Goal: Obtain resource: Download file/media

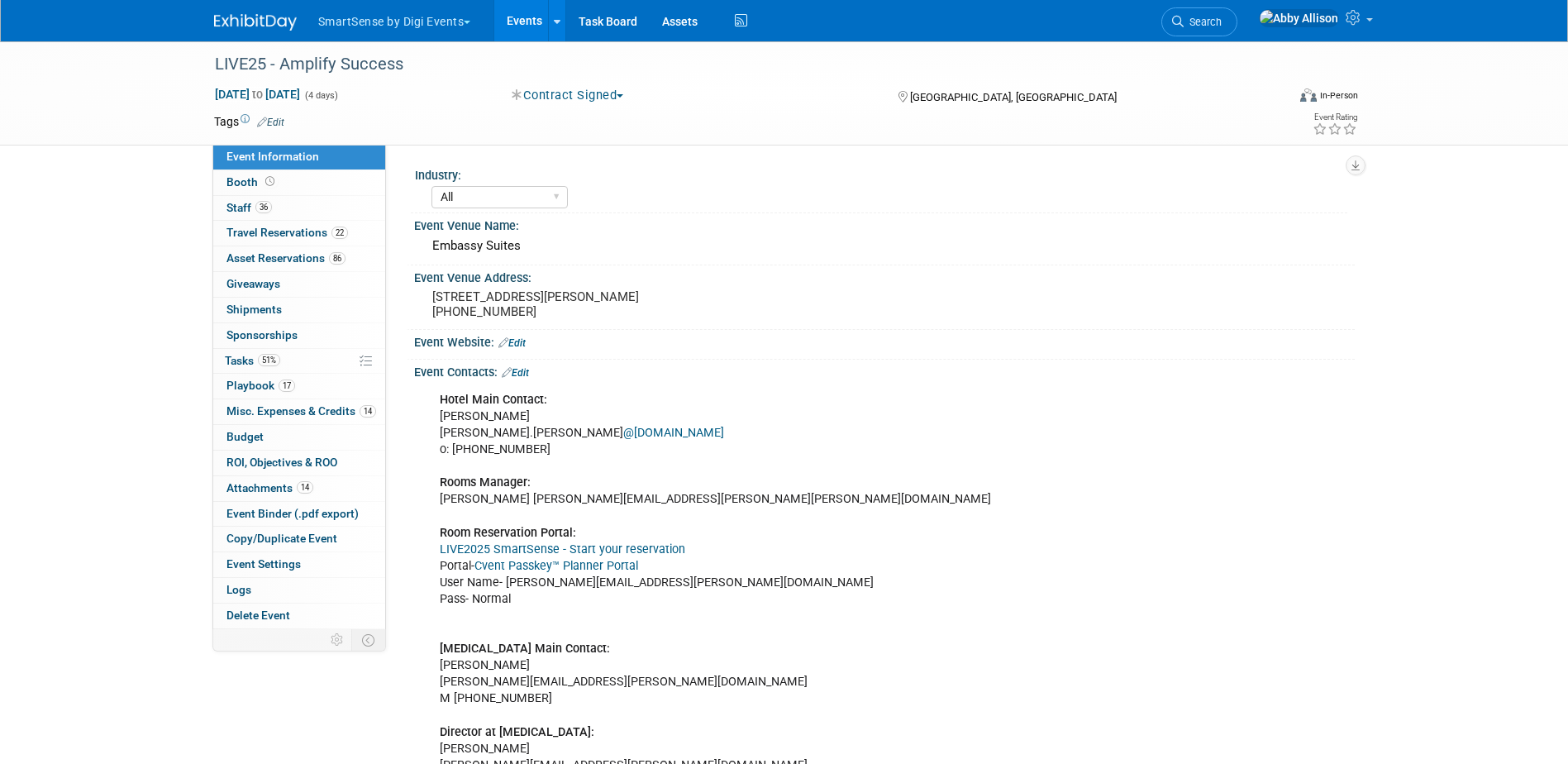
select select "All"
click at [547, 19] on link "Events" at bounding box center [524, 20] width 60 height 42
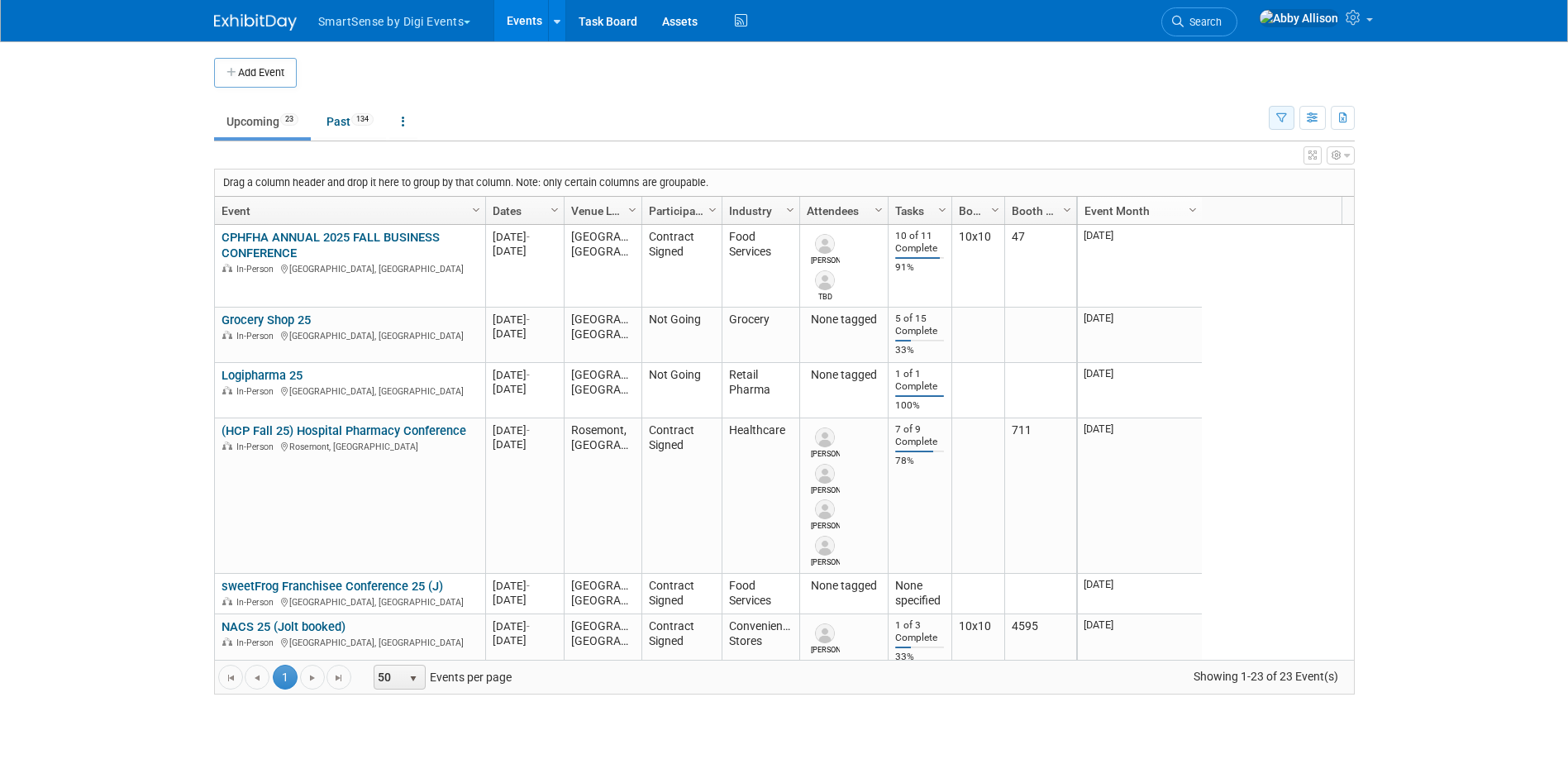
click at [1282, 113] on icon "button" at bounding box center [1281, 118] width 11 height 11
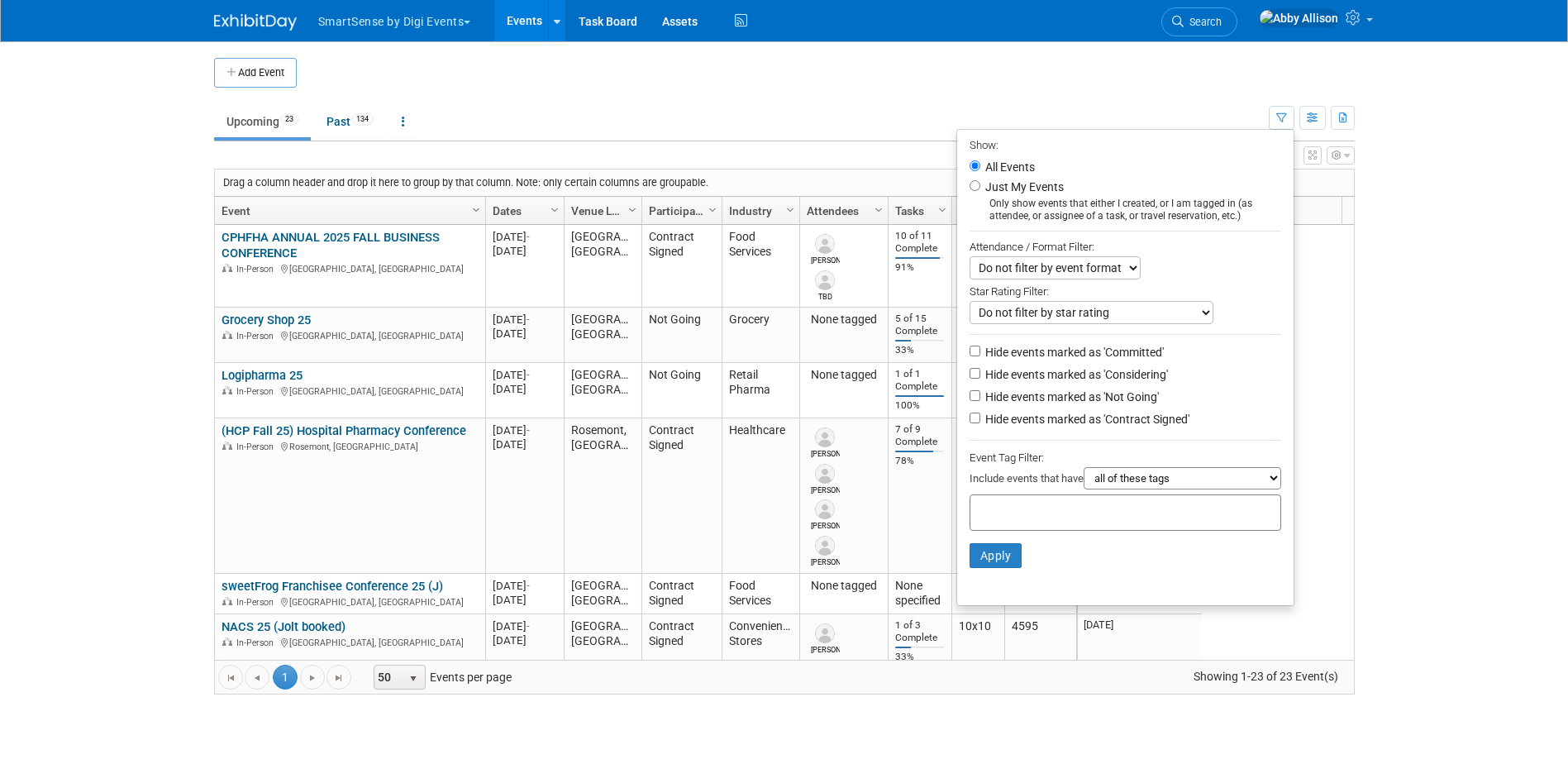
click at [965, 408] on li "Hide events marked as 'Not Going'" at bounding box center [1125, 398] width 336 height 22
click at [970, 401] on input "Hide events marked as 'Not Going'" at bounding box center [975, 396] width 11 height 11
checkbox input "true"
click at [988, 566] on button "Apply" at bounding box center [996, 556] width 53 height 25
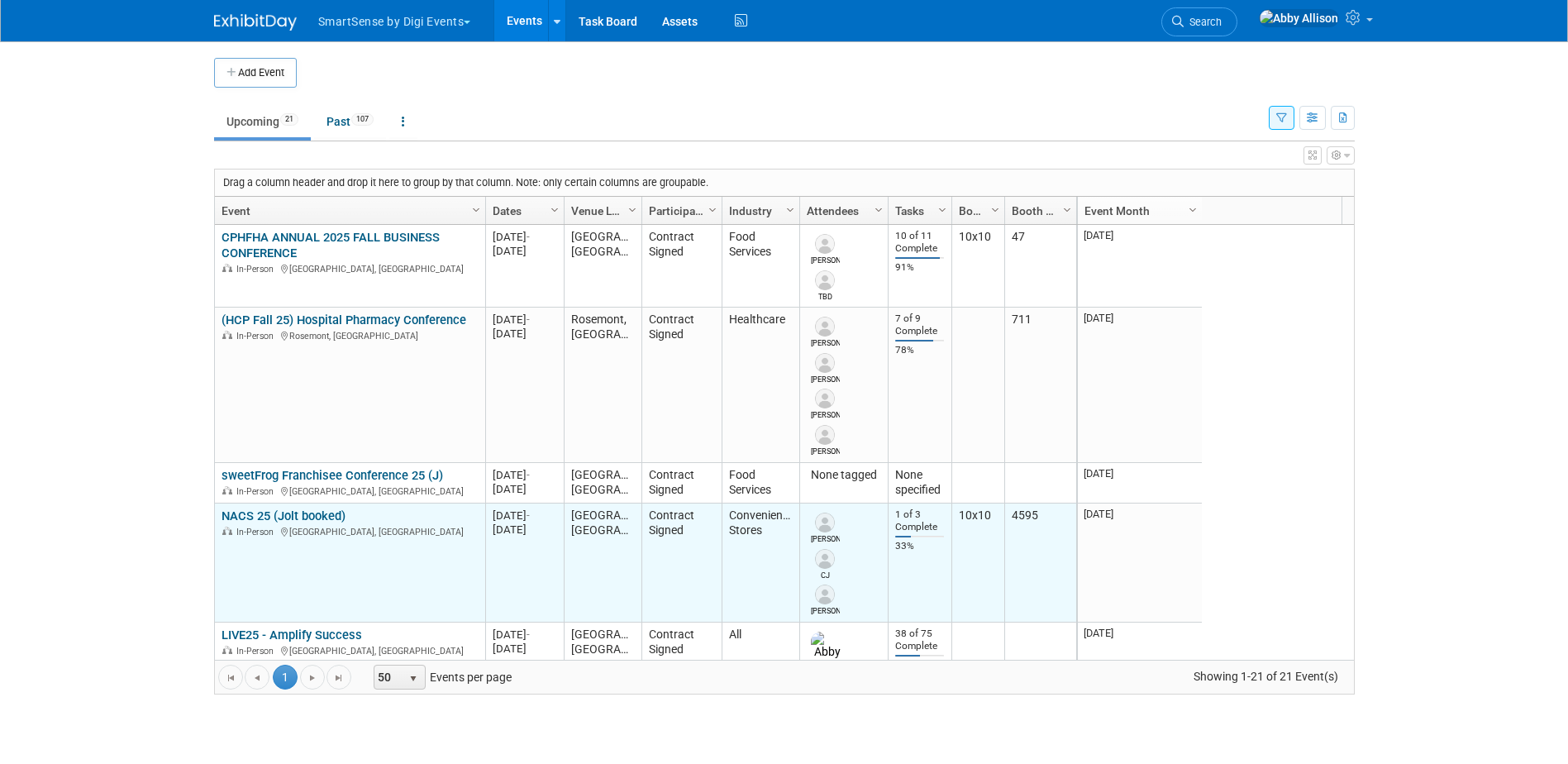
click at [283, 521] on link "NACS 25 (Jolt booked)" at bounding box center [284, 516] width 124 height 15
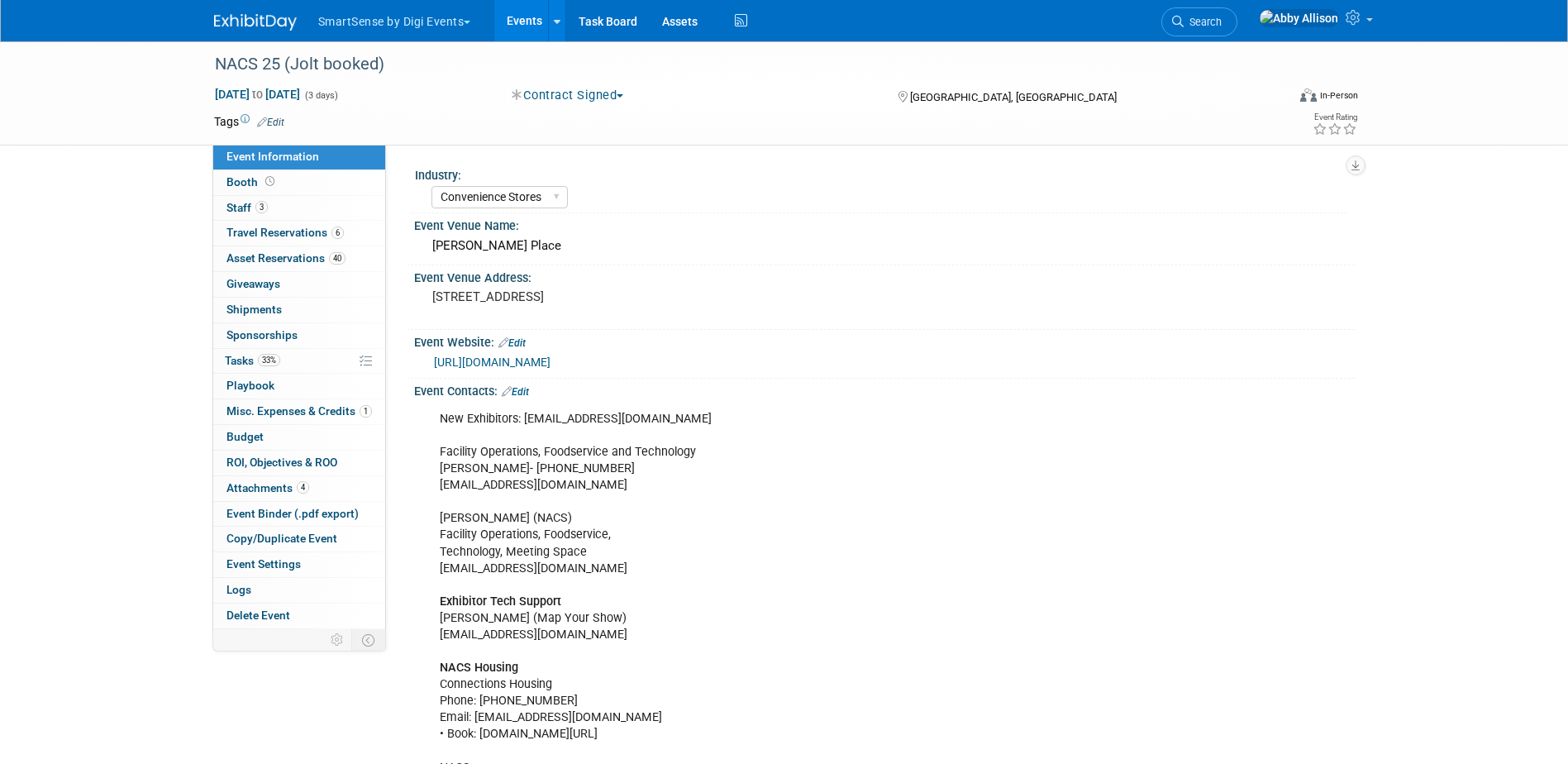
select select "Convenience Stores"
click at [250, 237] on span "Travel Reservations 6" at bounding box center [285, 233] width 117 height 14
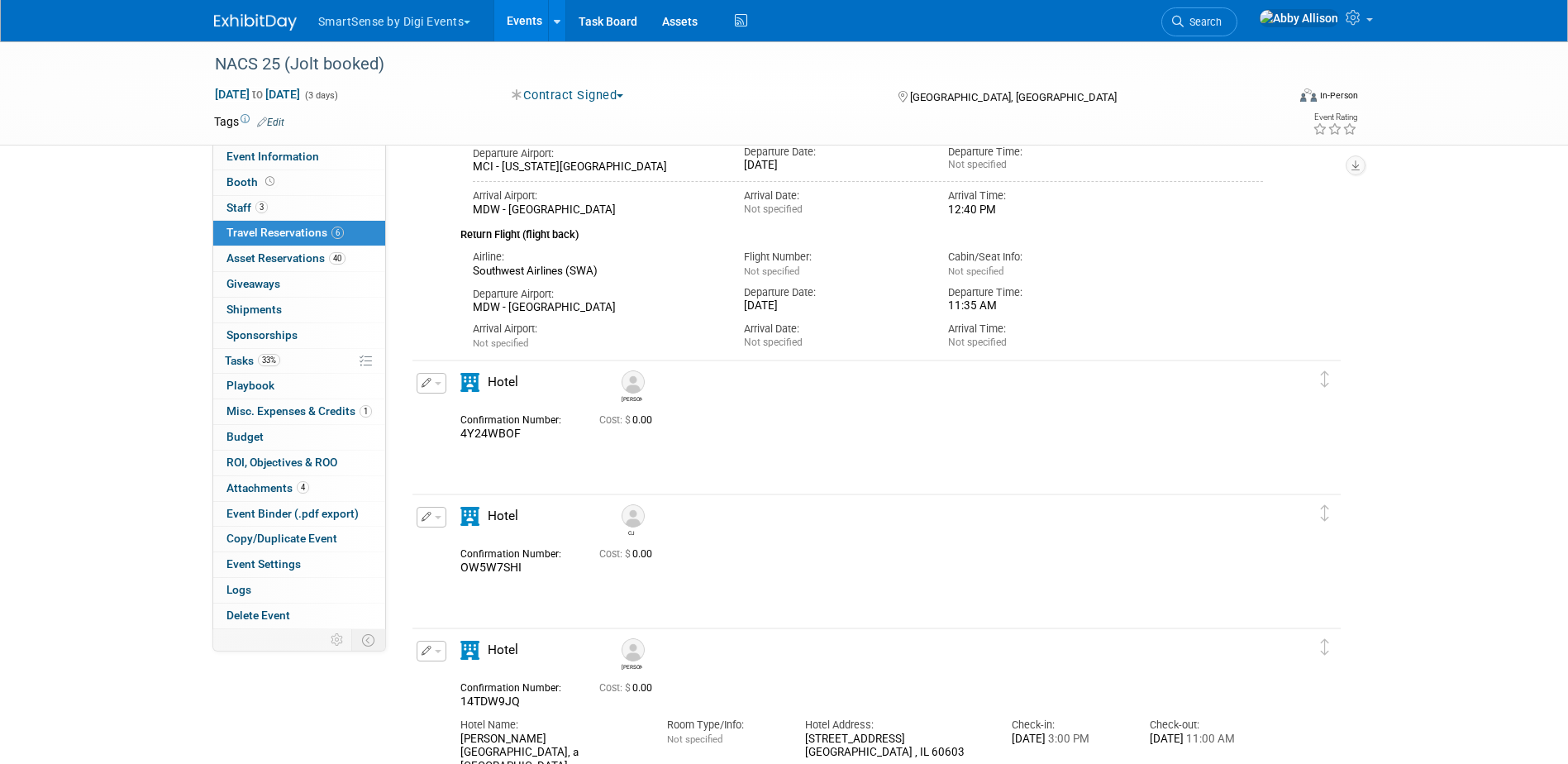
scroll to position [1049, 0]
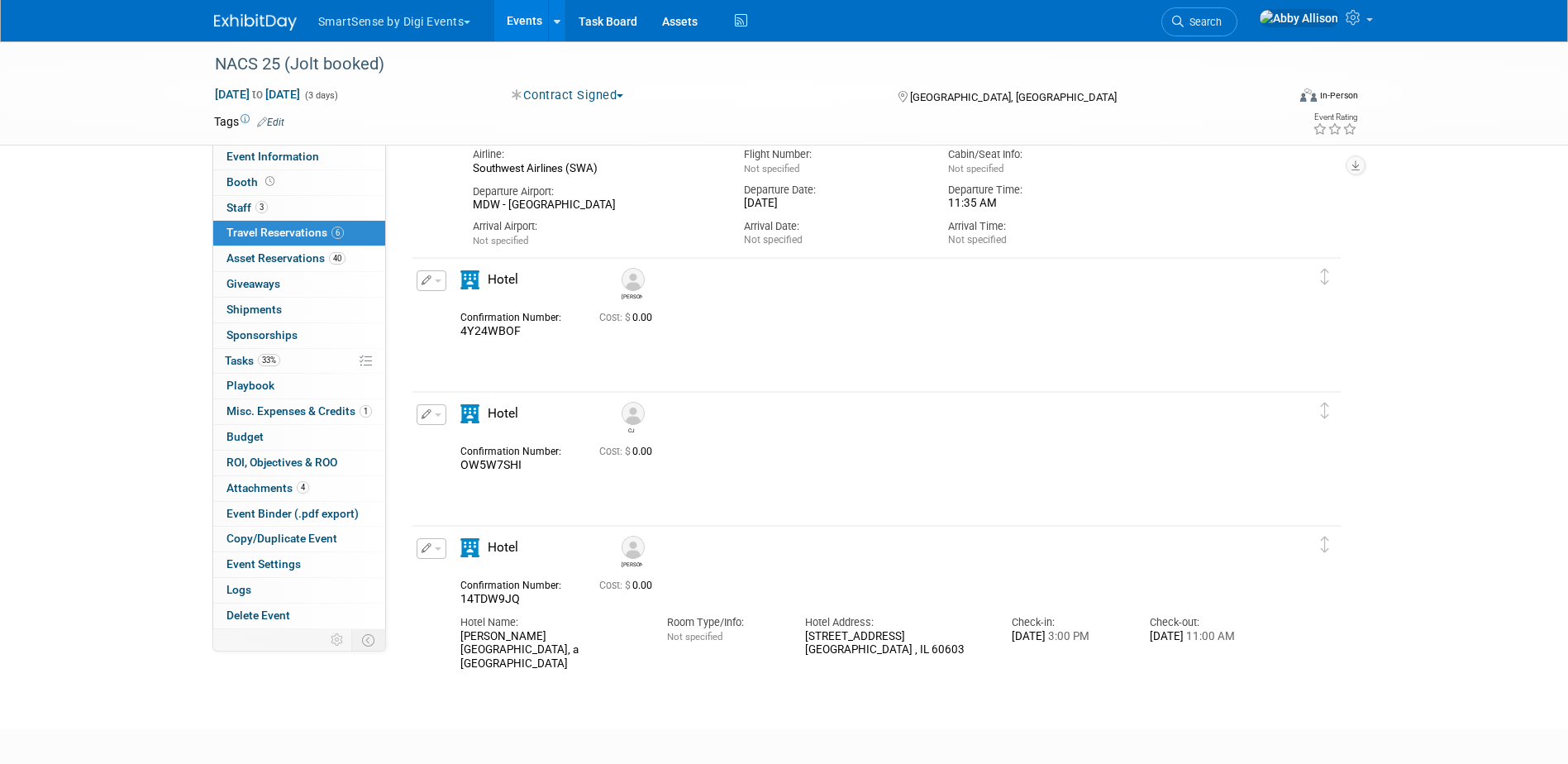
click at [516, 21] on link "Events" at bounding box center [524, 20] width 60 height 42
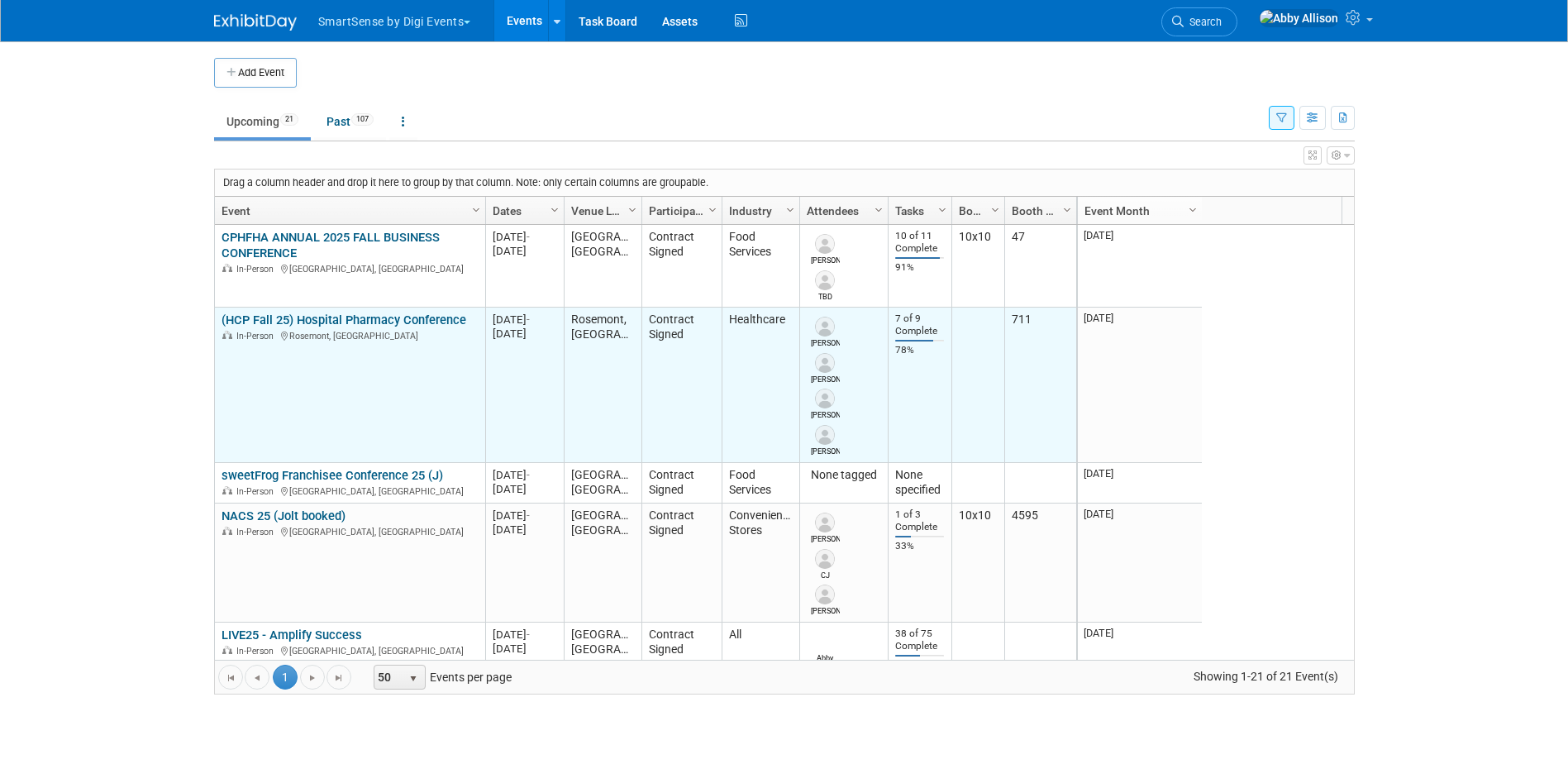
click at [315, 320] on link "(HCP Fall 25) Hospital Pharmacy Conference" at bounding box center [344, 319] width 245 height 15
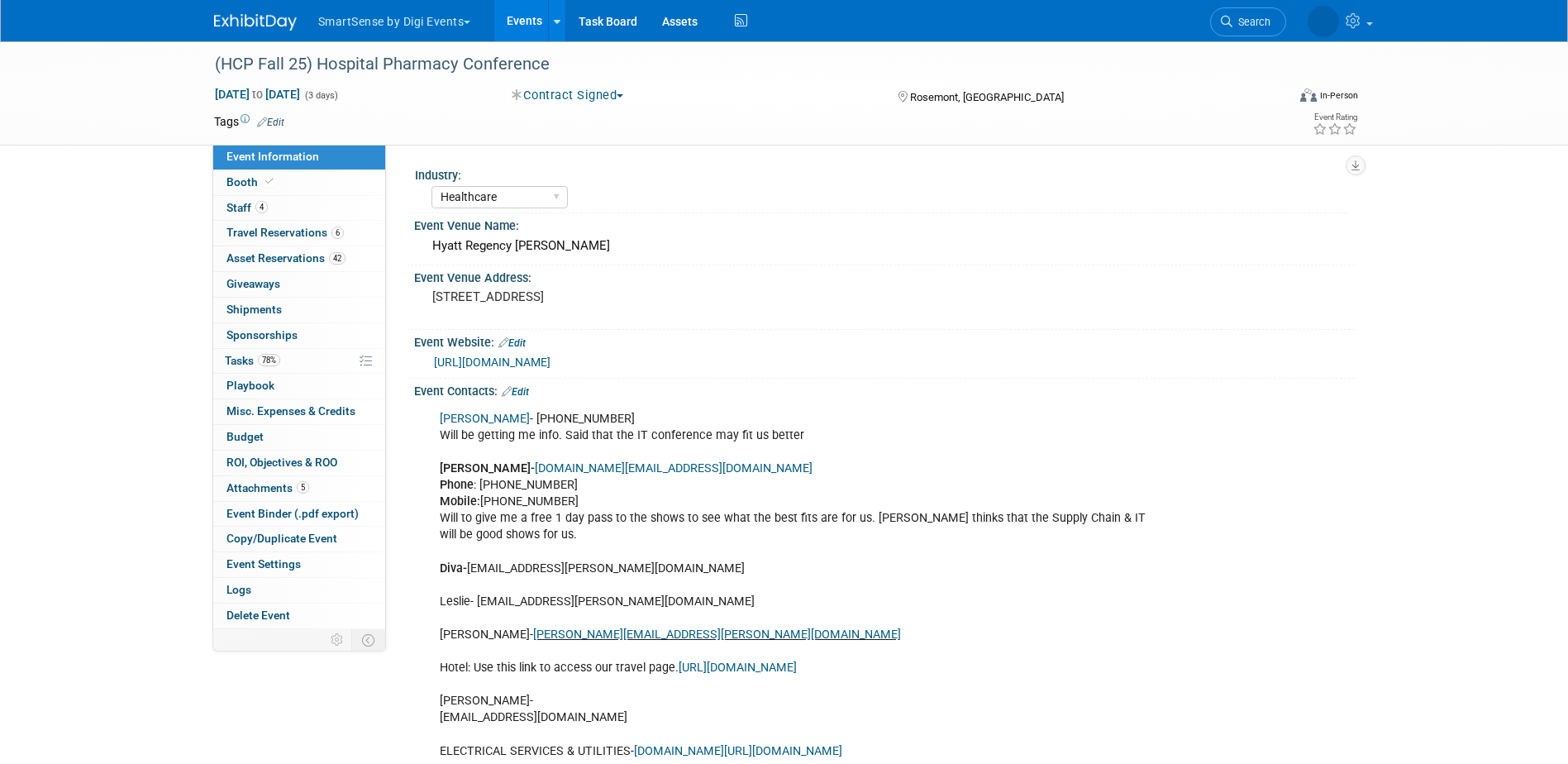
select select "Healthcare"
click at [516, 20] on link "Events" at bounding box center [524, 20] width 60 height 42
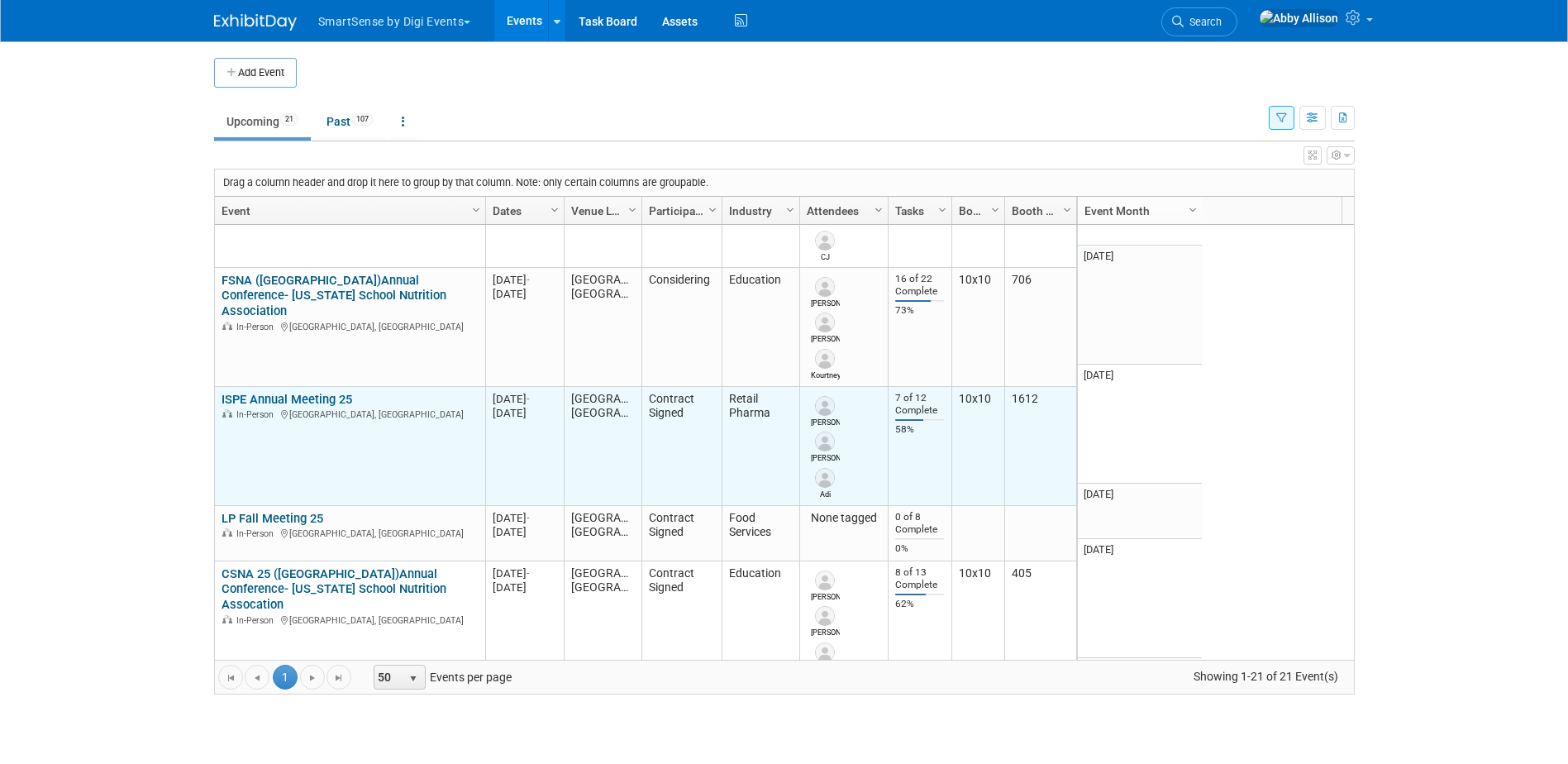
click at [256, 392] on link "ISPE Annual Meeting 25" at bounding box center [287, 398] width 131 height 15
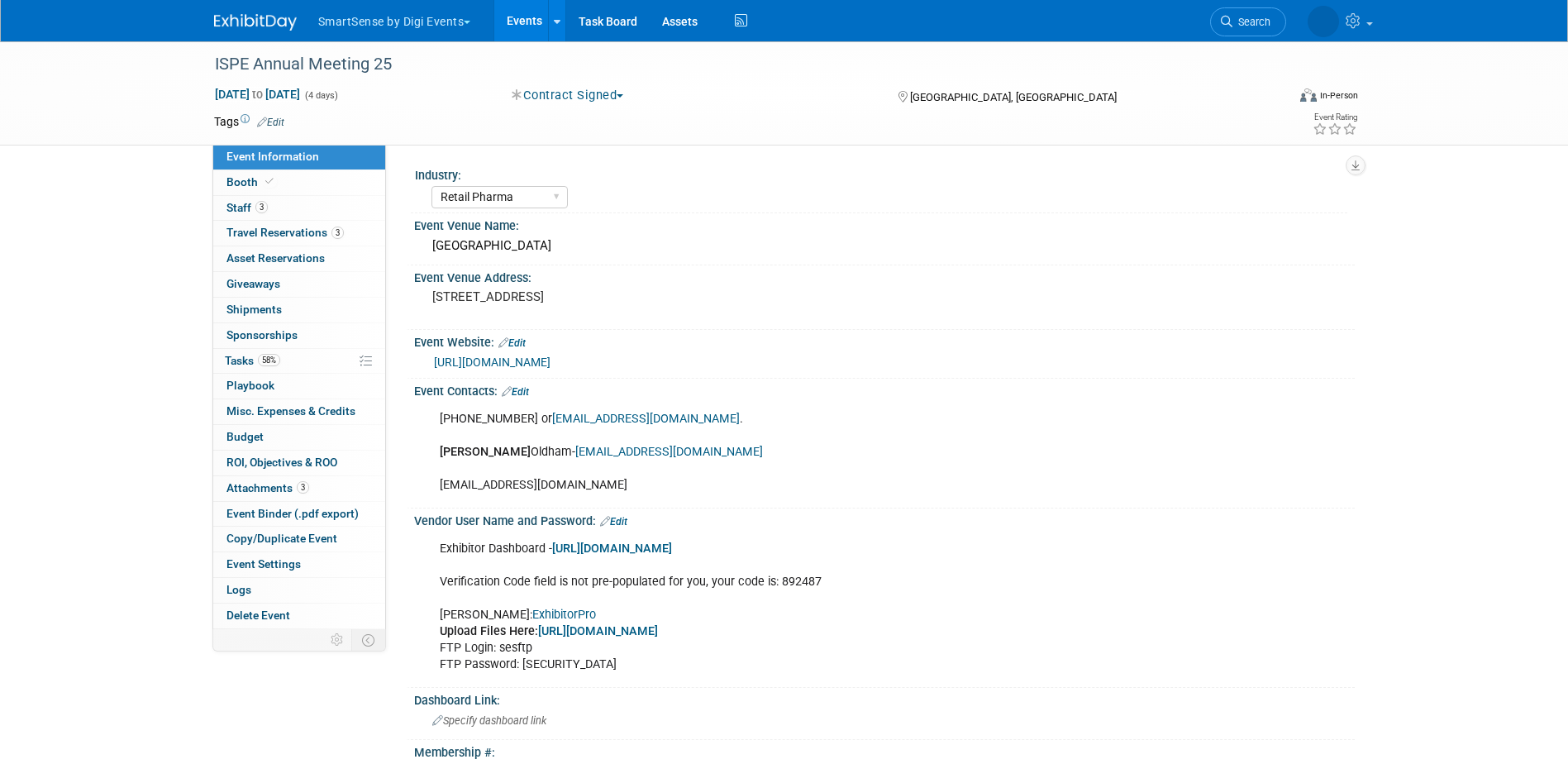
select select "Retail Pharma"
click at [228, 230] on span "Travel Reservations 3" at bounding box center [285, 233] width 117 height 14
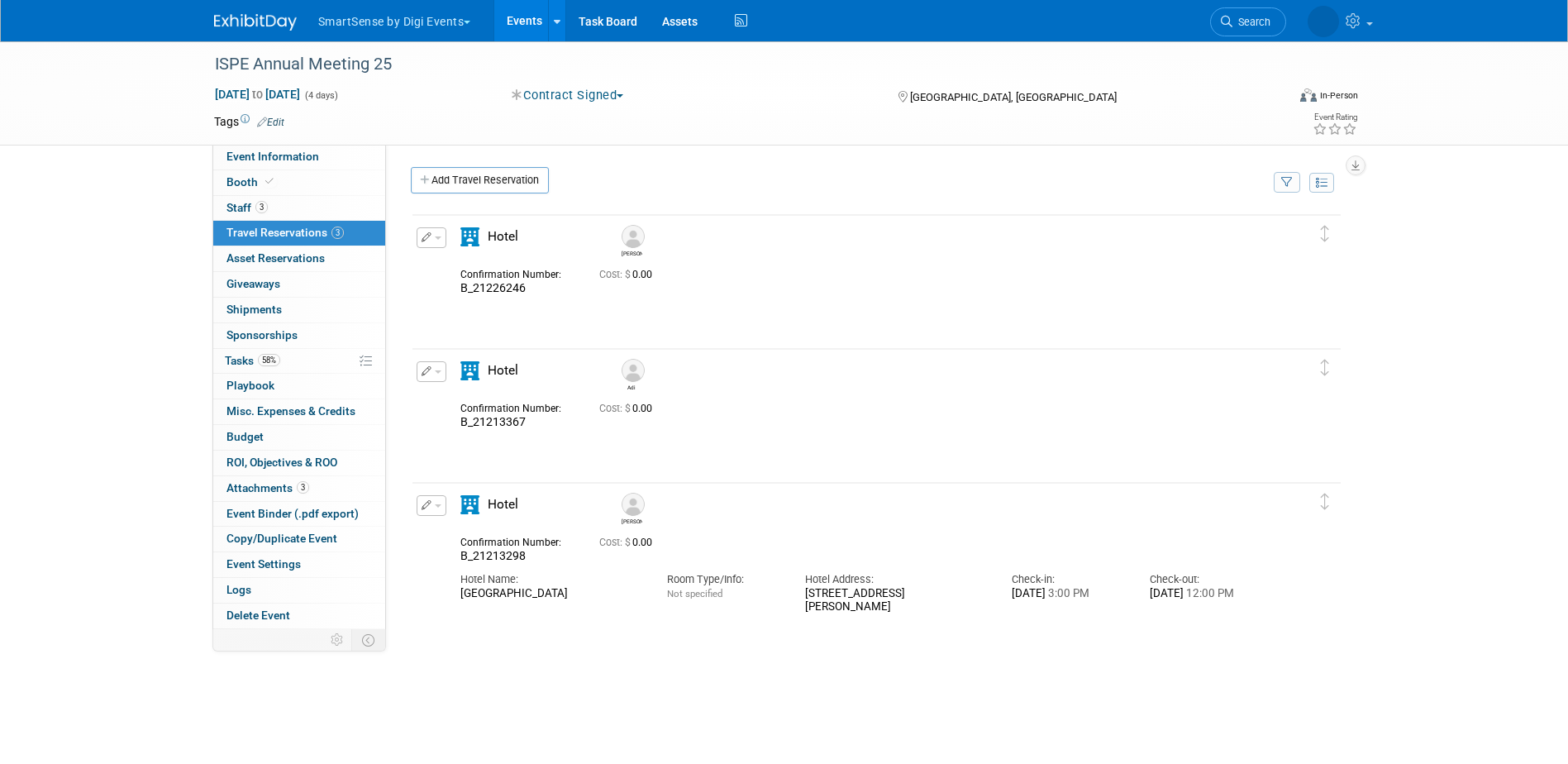
drag, startPoint x: 629, startPoint y: 601, endPoint x: 460, endPoint y: 598, distance: 169.0
click at [460, 598] on div "[GEOGRAPHIC_DATA]" at bounding box center [551, 594] width 182 height 15
copy div "[GEOGRAPHIC_DATA]"
click at [526, 25] on link "Events" at bounding box center [524, 20] width 60 height 42
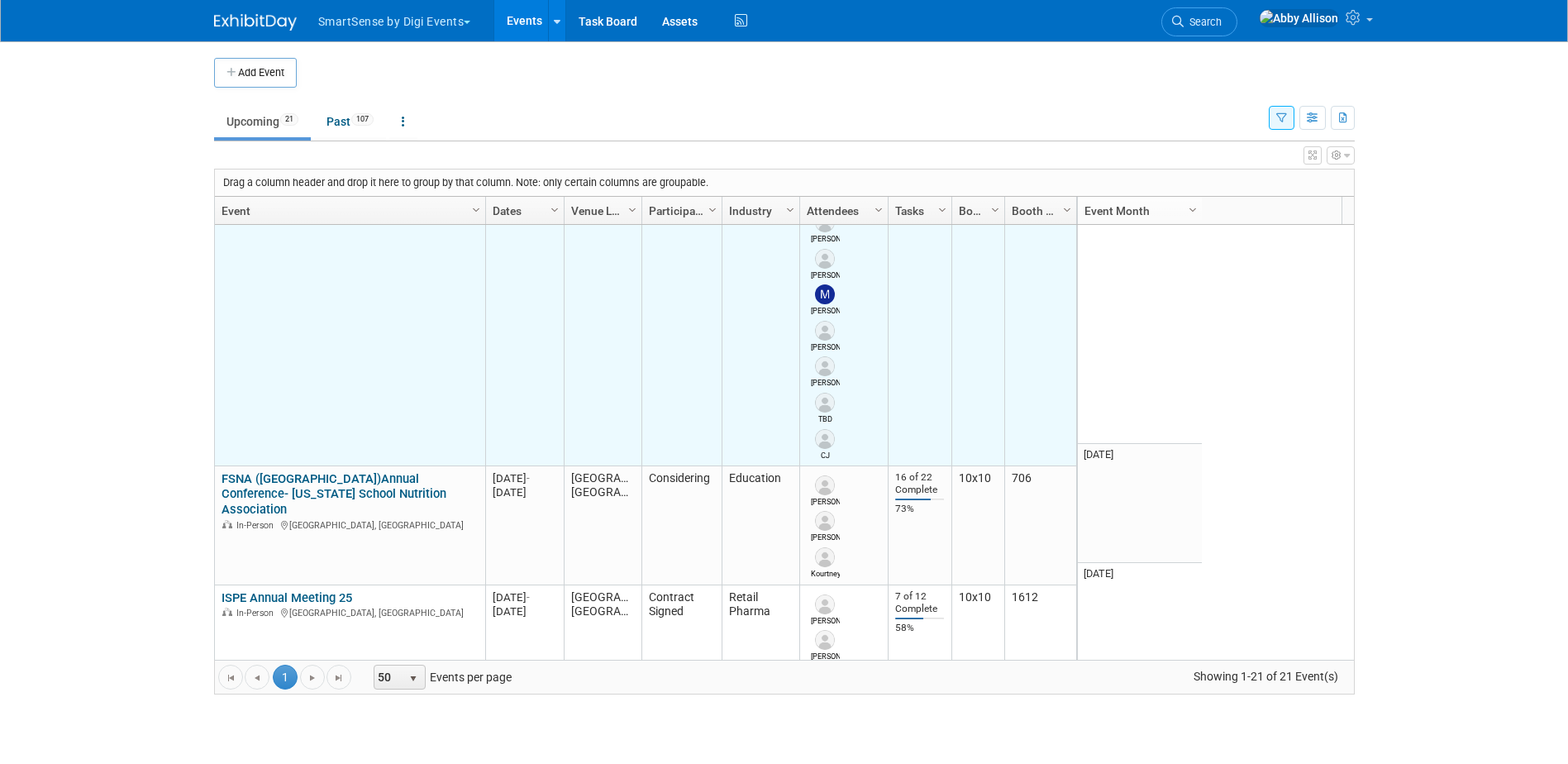
scroll to position [1389, 0]
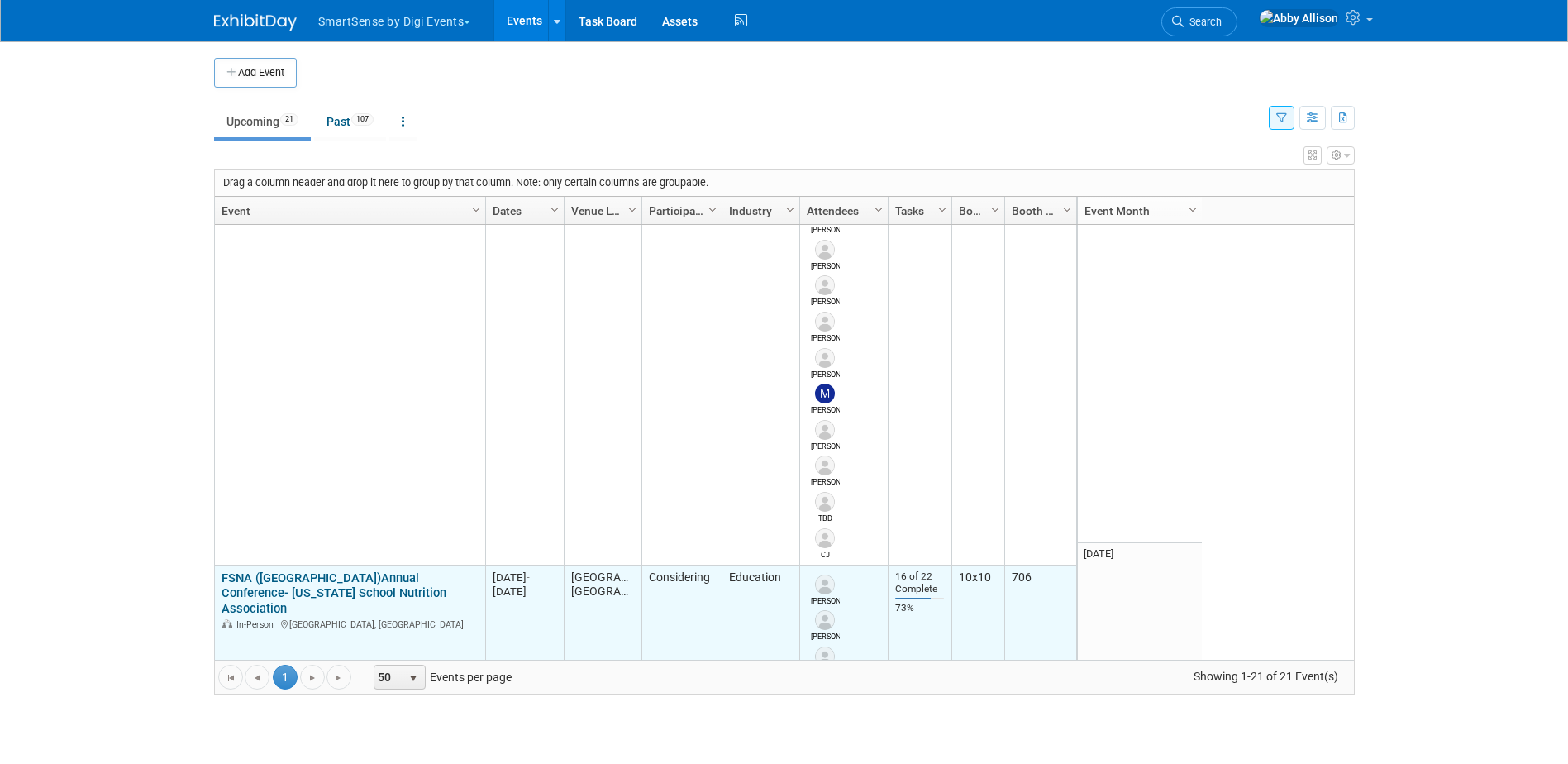
click at [304, 571] on link "FSNA ([GEOGRAPHIC_DATA])Annual Conference- [US_STATE] School Nutrition Associat…" at bounding box center [334, 594] width 225 height 47
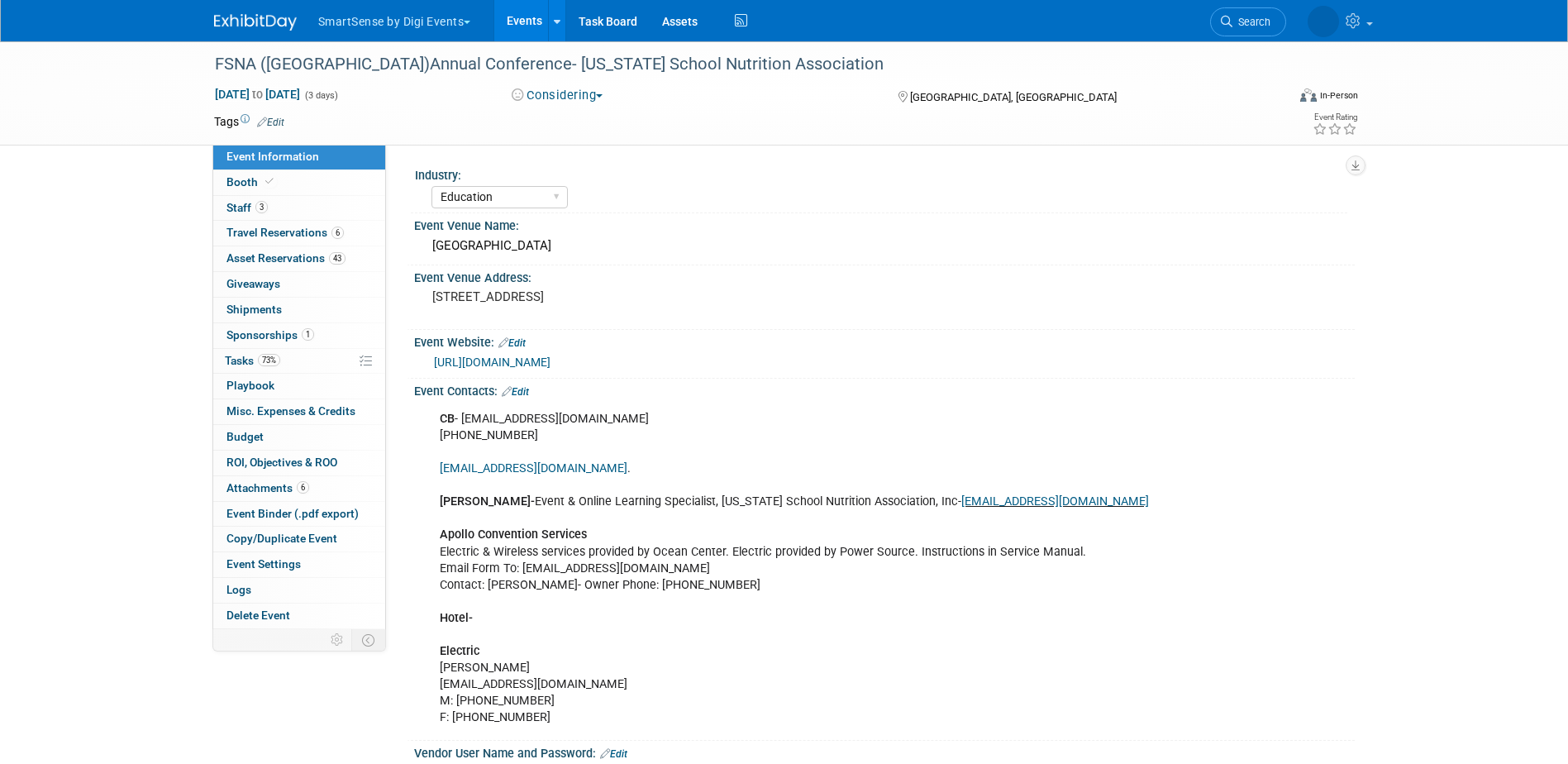
select select "Education"
click at [238, 234] on span "Travel Reservations 6" at bounding box center [285, 233] width 117 height 14
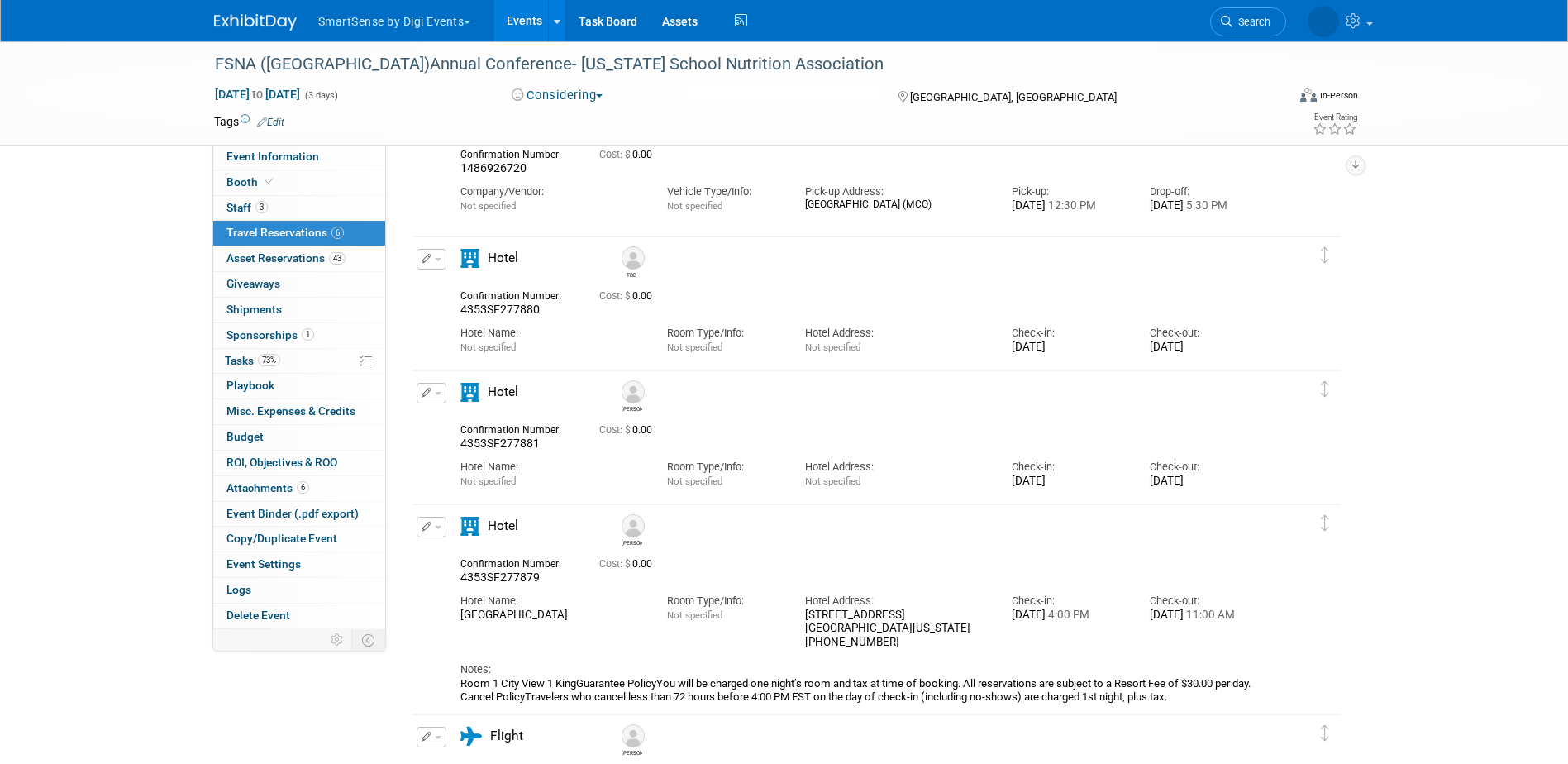
scroll to position [481, 0]
drag, startPoint x: 639, startPoint y: 618, endPoint x: 460, endPoint y: 630, distance: 179.4
click at [460, 630] on div "Hotel Name: [GEOGRAPHIC_DATA] Room Type/Info: Not specified Hotel Address: [STR…" at bounding box center [862, 621] width 829 height 65
copy div "[GEOGRAPHIC_DATA]"
click at [532, 21] on link "Events" at bounding box center [524, 20] width 60 height 42
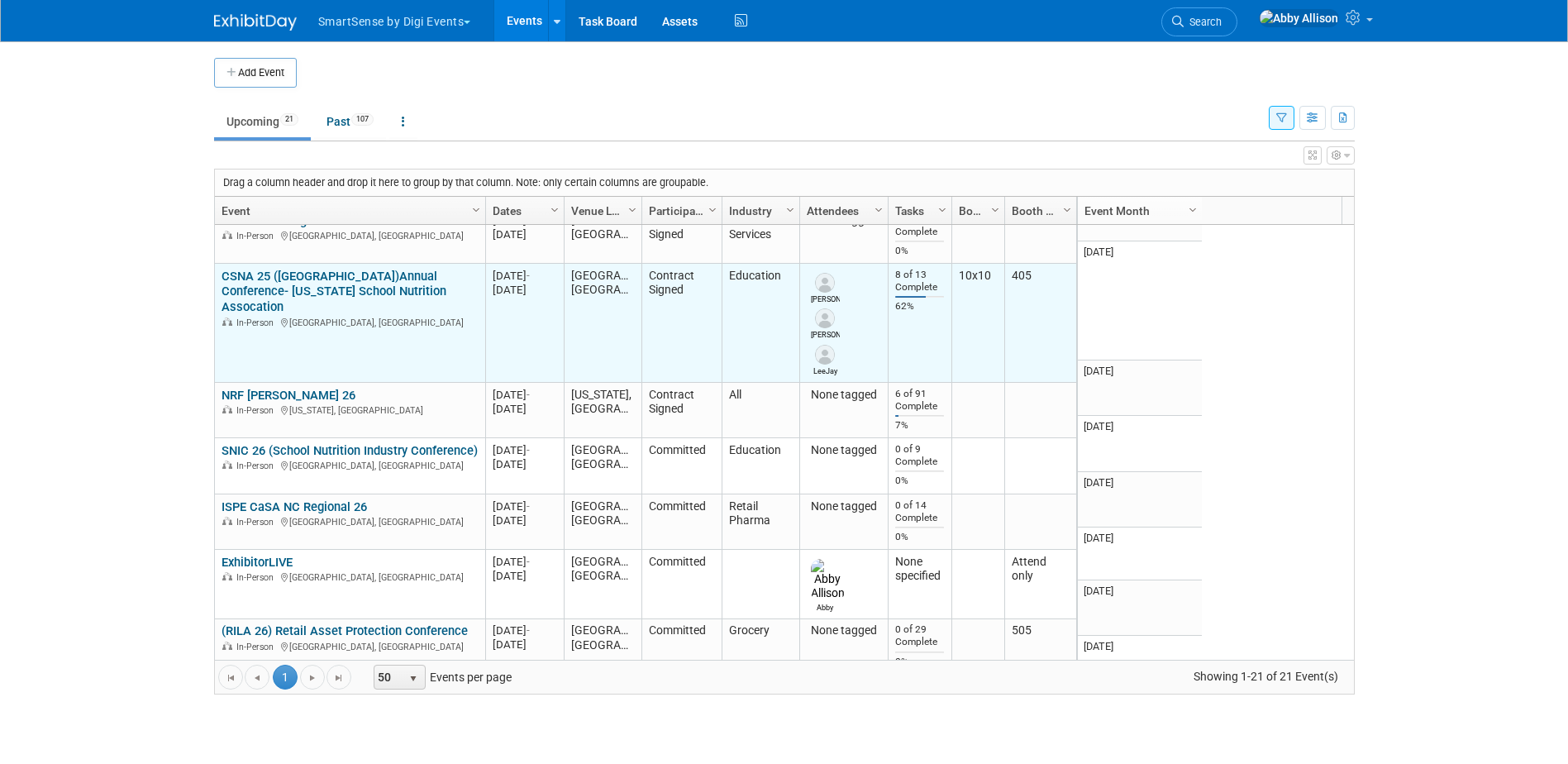
scroll to position [1886, 0]
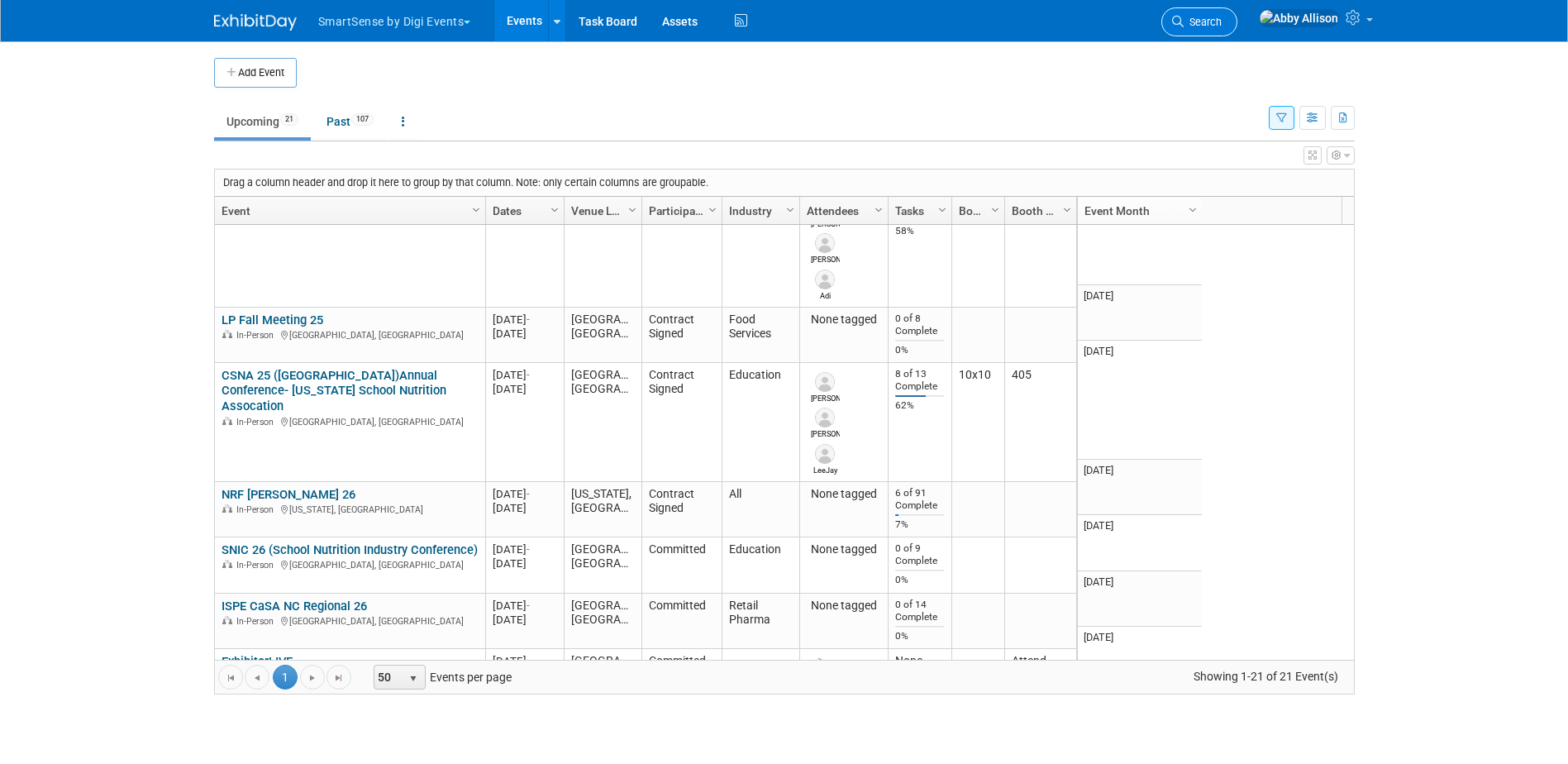
click at [1238, 28] on link "Search" at bounding box center [1200, 22] width 76 height 29
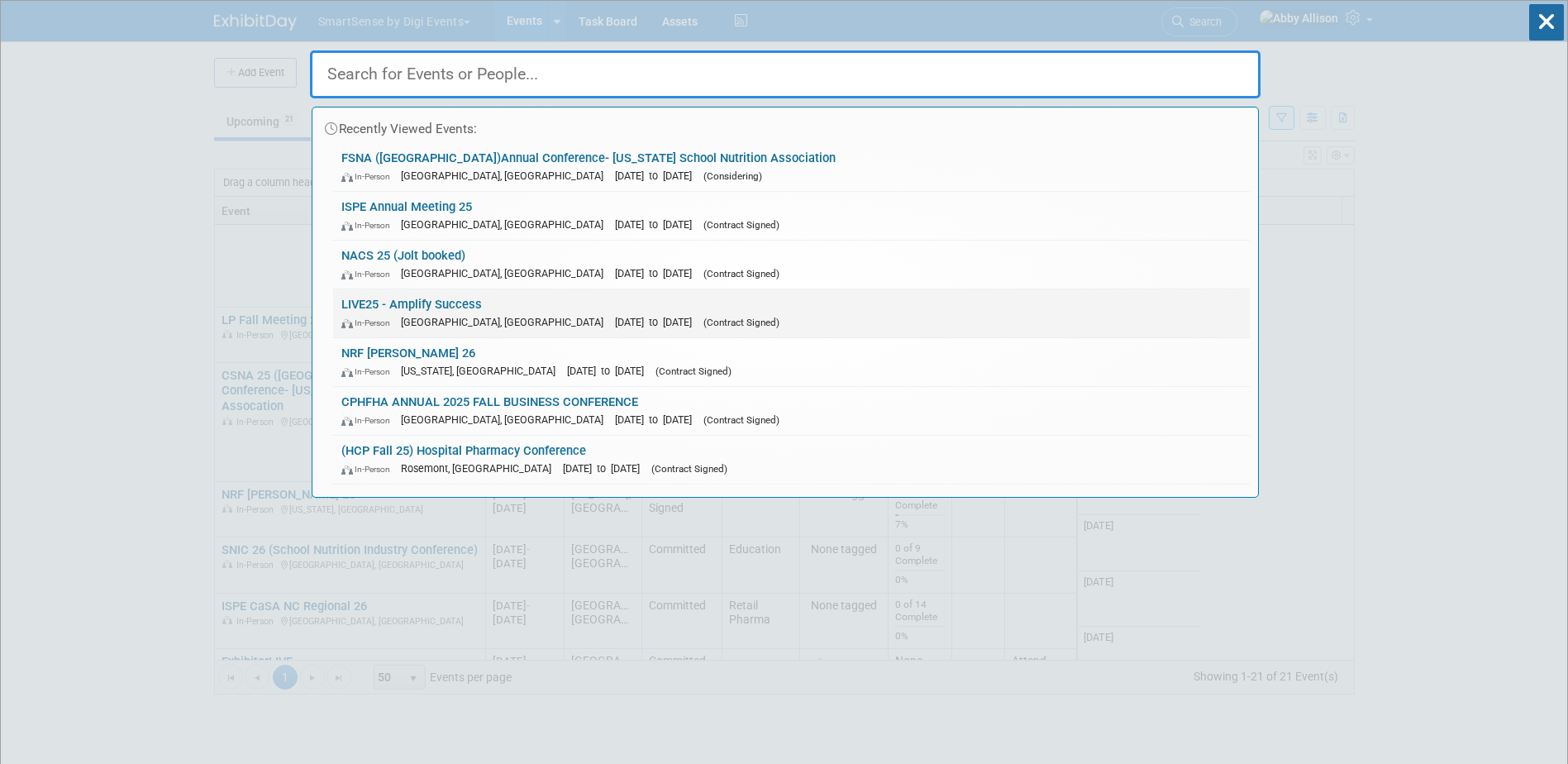
click at [395, 296] on link "LIVE25 - Amplify Success In-Person Nashville, TN Oct 21, 2025 to Oct 24, 2025 (…" at bounding box center [792, 313] width 917 height 48
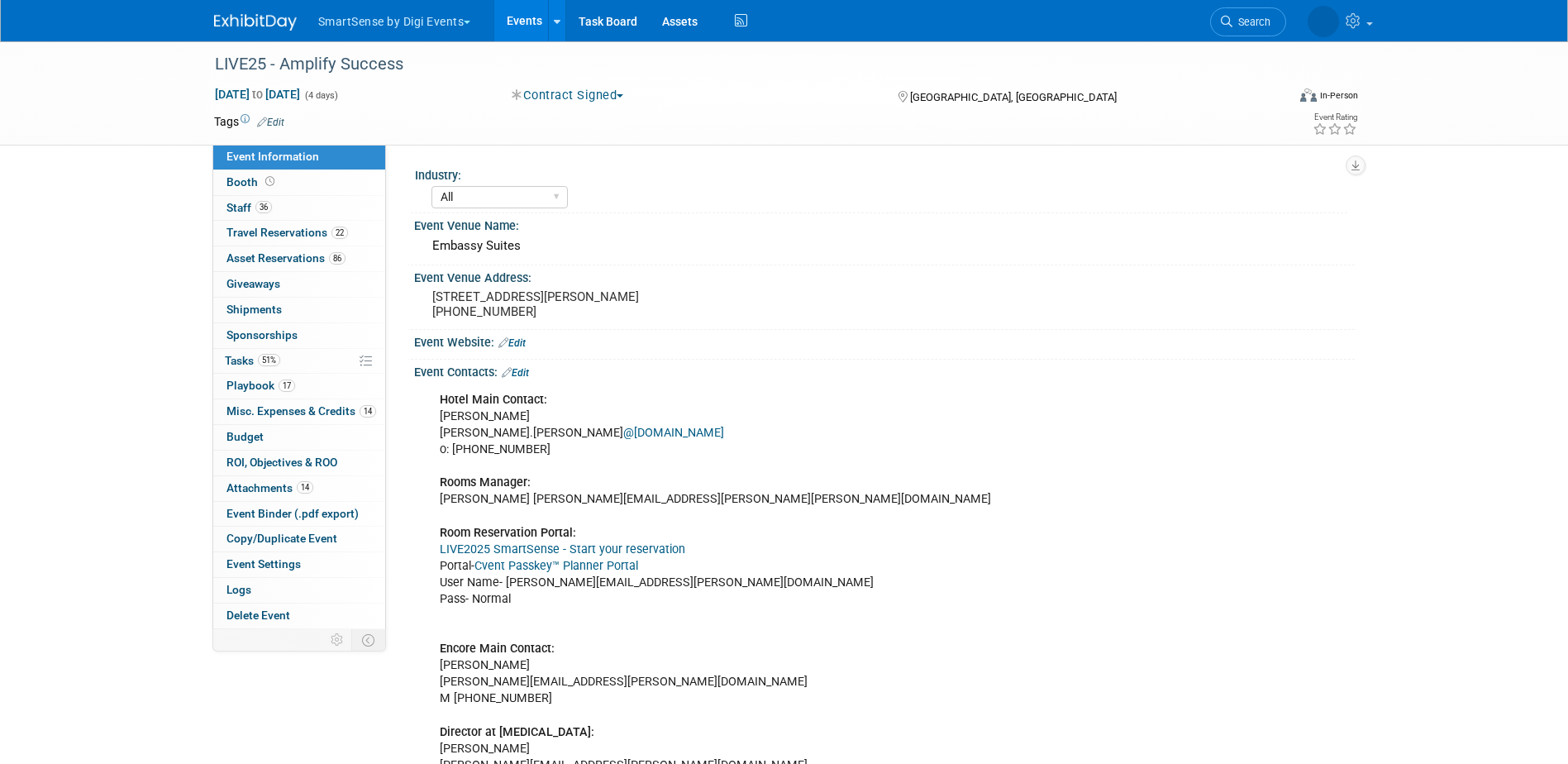
select select "All"
click at [250, 381] on span "Playbook 17" at bounding box center [261, 386] width 69 height 14
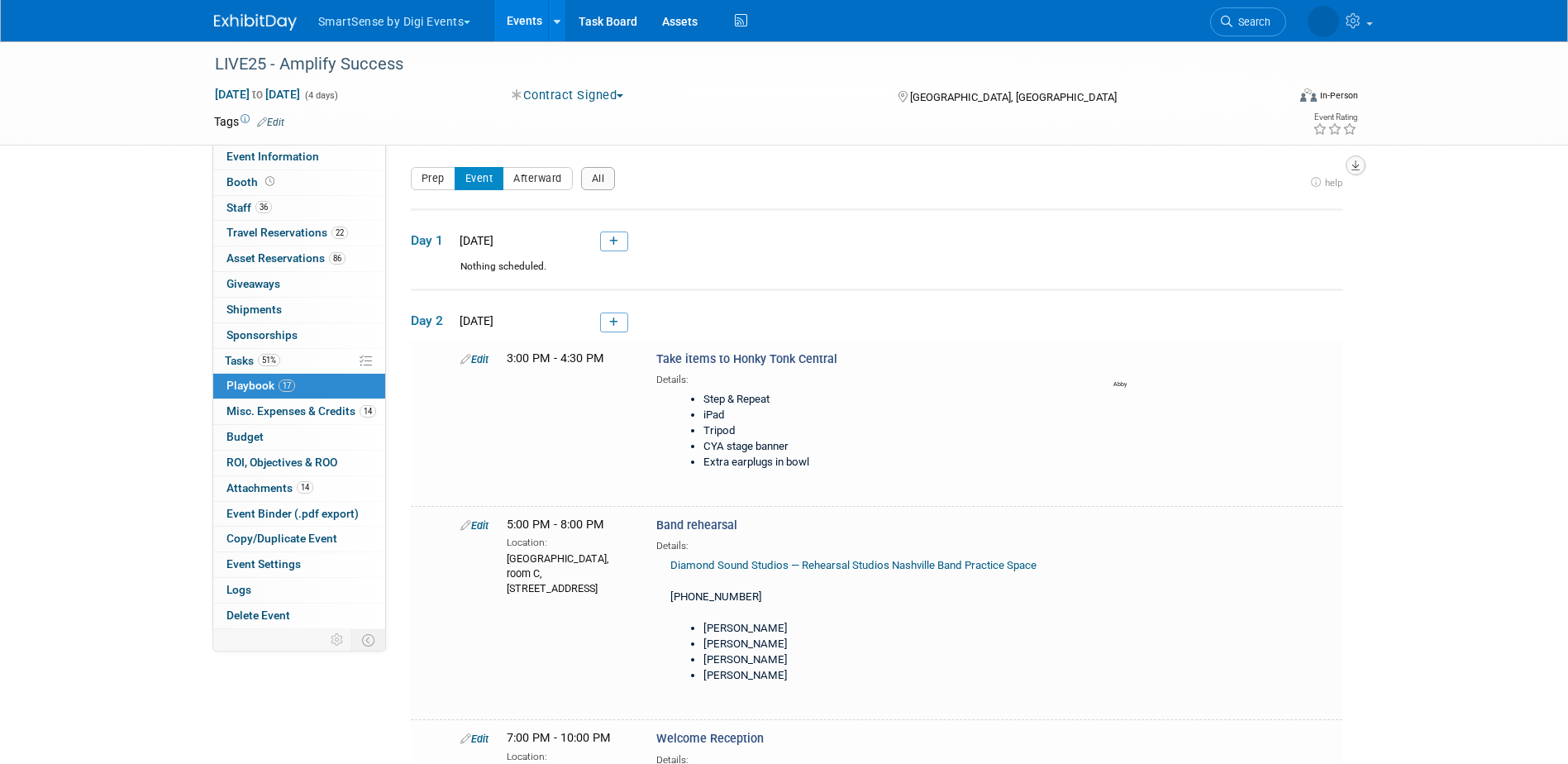
click at [1352, 165] on icon "button" at bounding box center [1356, 165] width 9 height 11
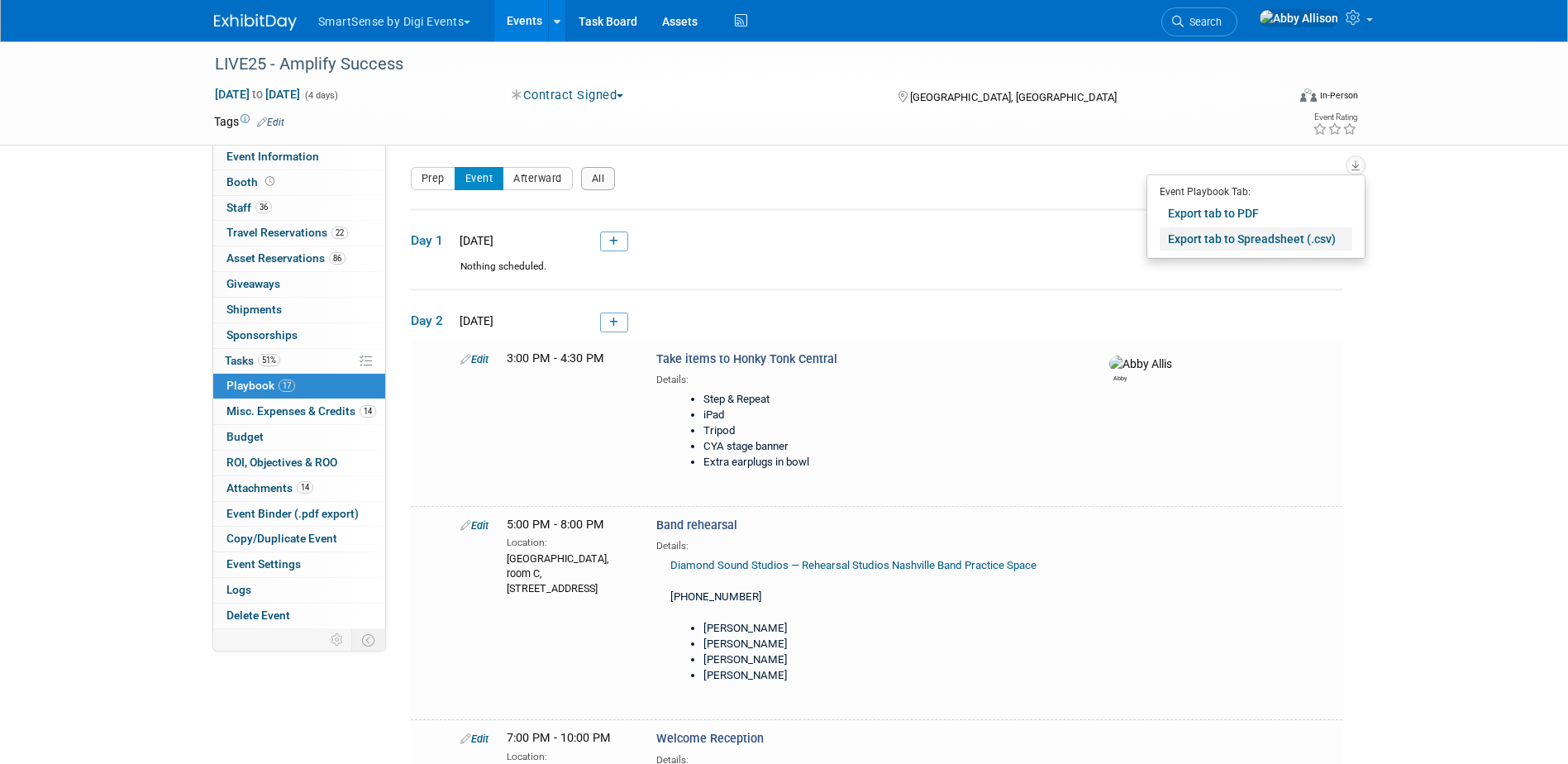
click at [1270, 250] on link "Export tab to Spreadsheet (.csv)" at bounding box center [1256, 239] width 193 height 23
click at [1365, 166] on div "Event Information Tab: Export tab to PDF Booth Tab: Export tab to PDF Staff Tab…" at bounding box center [1363, 157] width 34 height 37
click at [1362, 166] on button "button" at bounding box center [1356, 165] width 19 height 19
click at [408, 603] on div "Industry: All Education Convenience Stores Costumer Connects Food Services Groc…" at bounding box center [870, 387] width 969 height 485
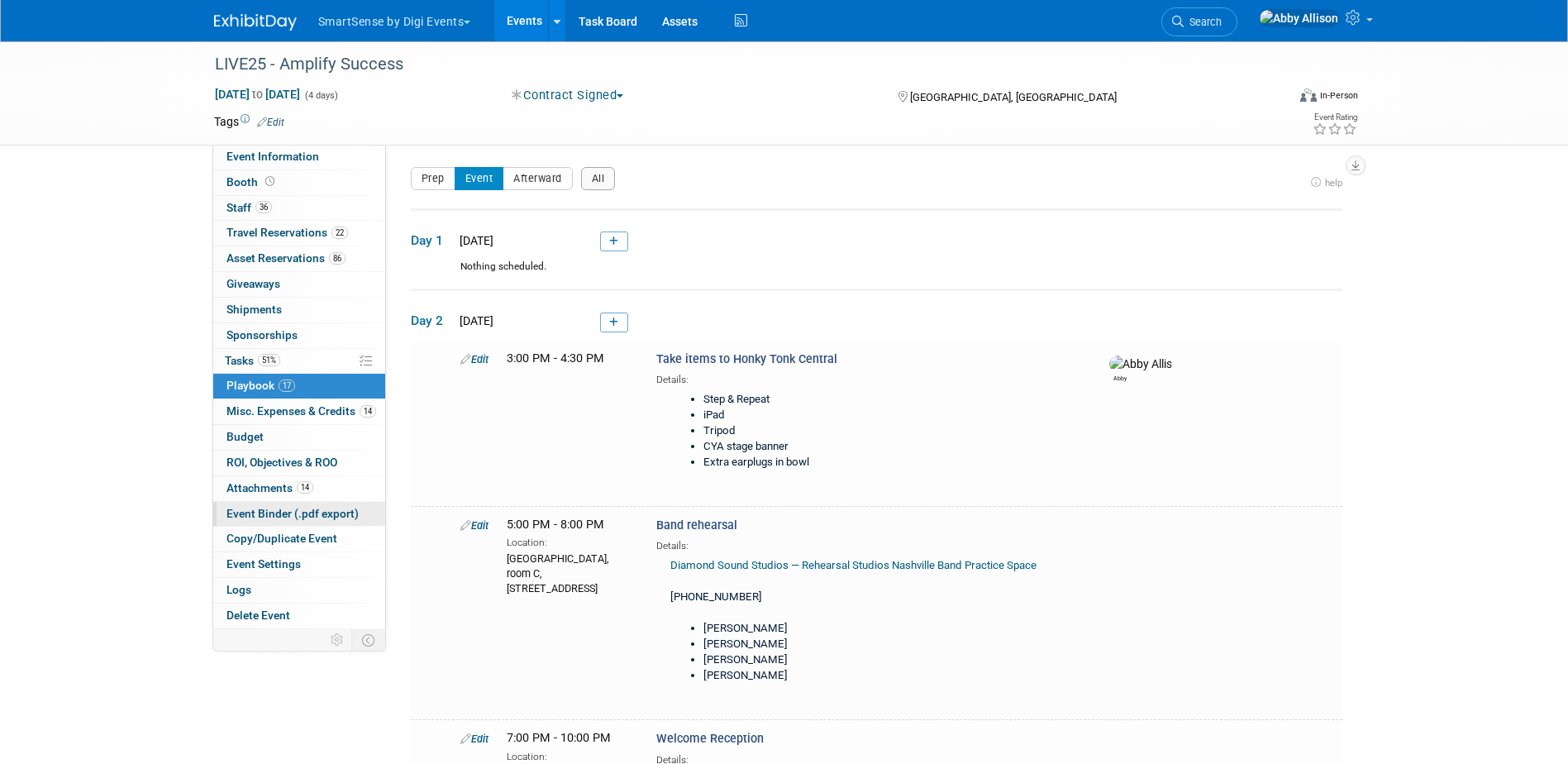
click at [267, 517] on span "Event Binder (.pdf export)" at bounding box center [293, 514] width 132 height 14
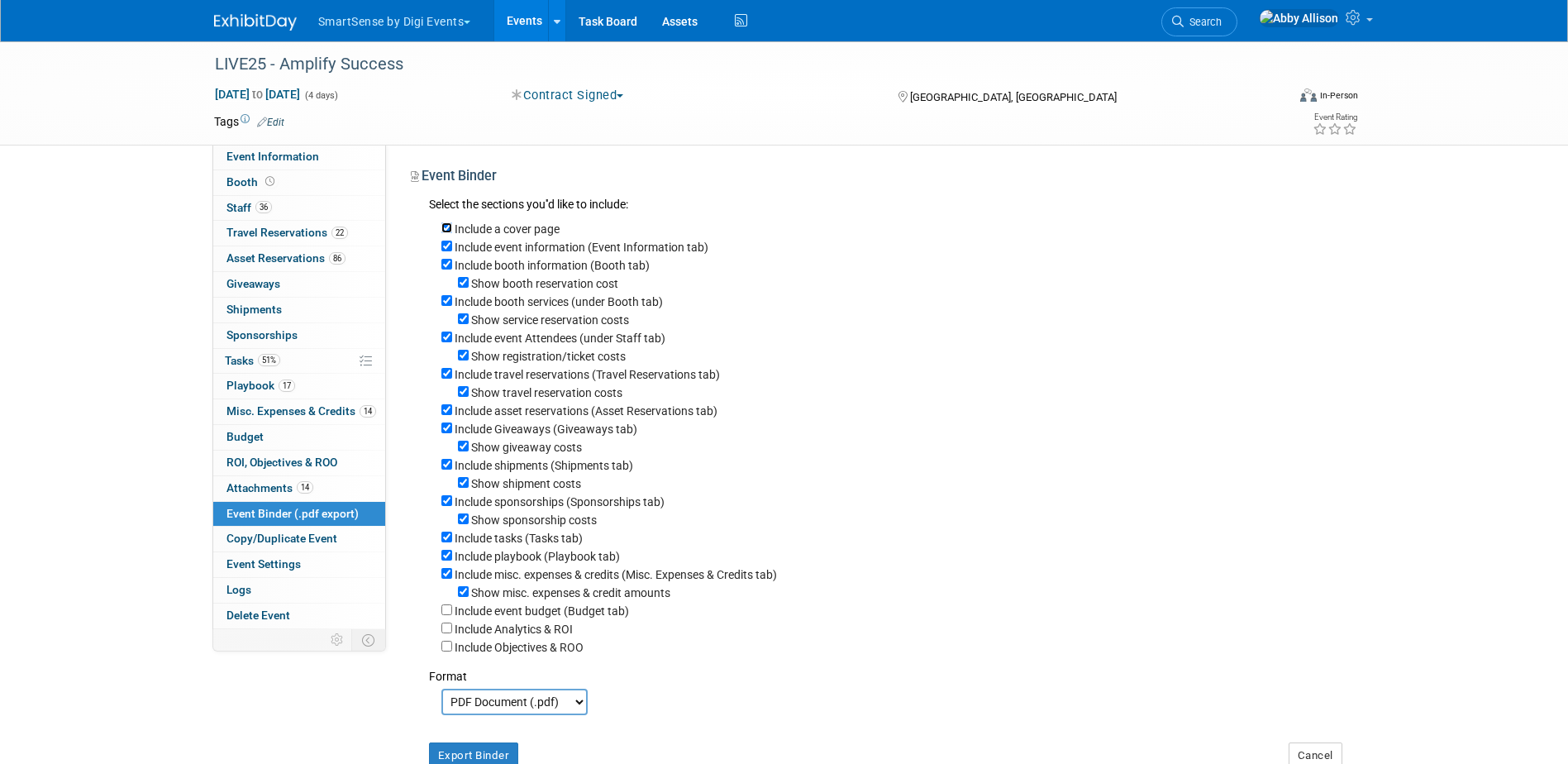
click at [448, 229] on input "Include a cover page" at bounding box center [447, 227] width 11 height 11
checkbox input "false"
click at [445, 250] on input "Include event information (Event Information tab)" at bounding box center [447, 245] width 11 height 11
checkbox input "false"
click at [446, 269] on input "Include booth information (Booth tab)" at bounding box center [447, 264] width 11 height 11
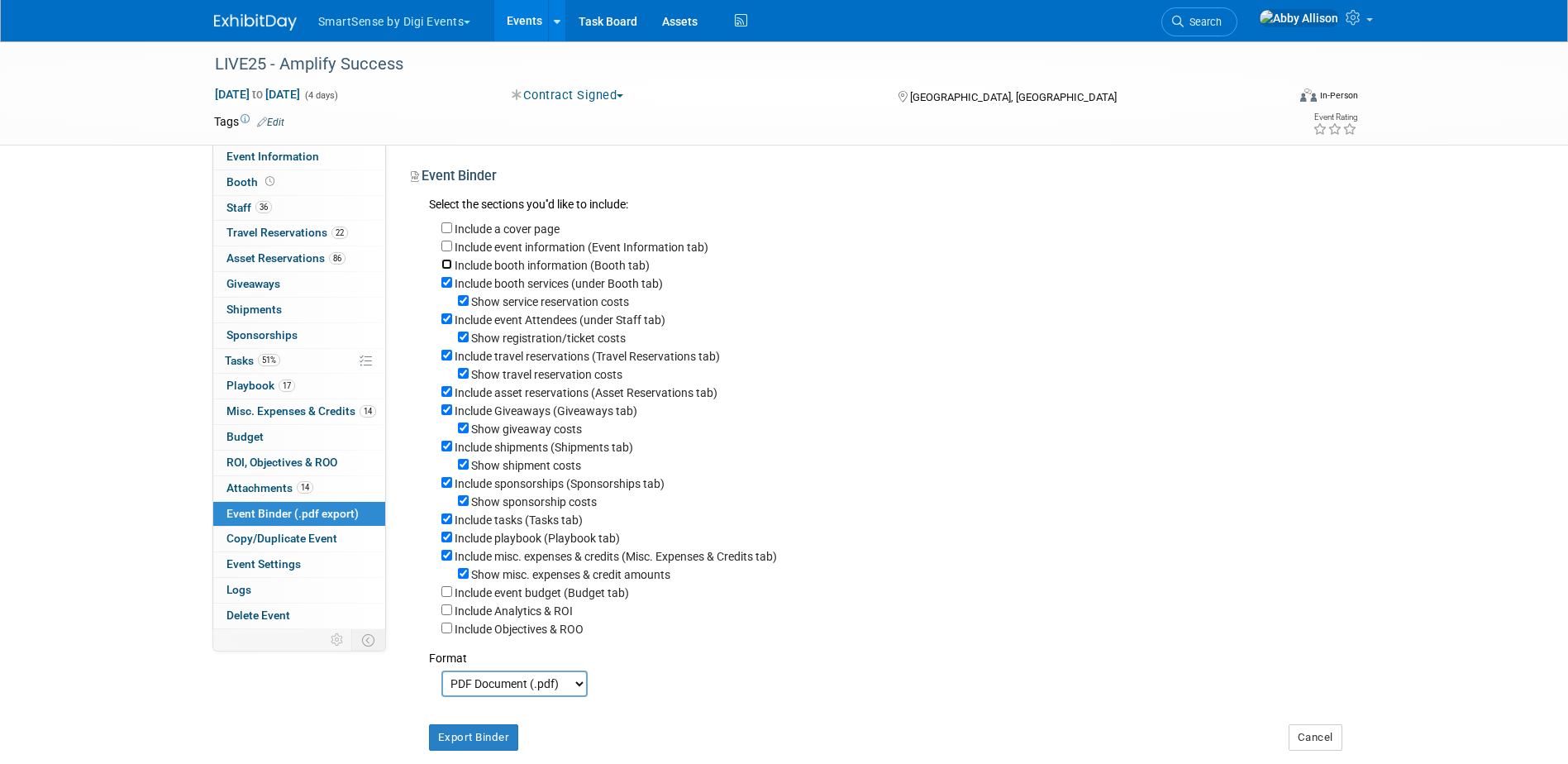
click at [442, 264] on input "Include booth information (Booth tab)" at bounding box center [447, 264] width 11 height 11
checkbox input "true"
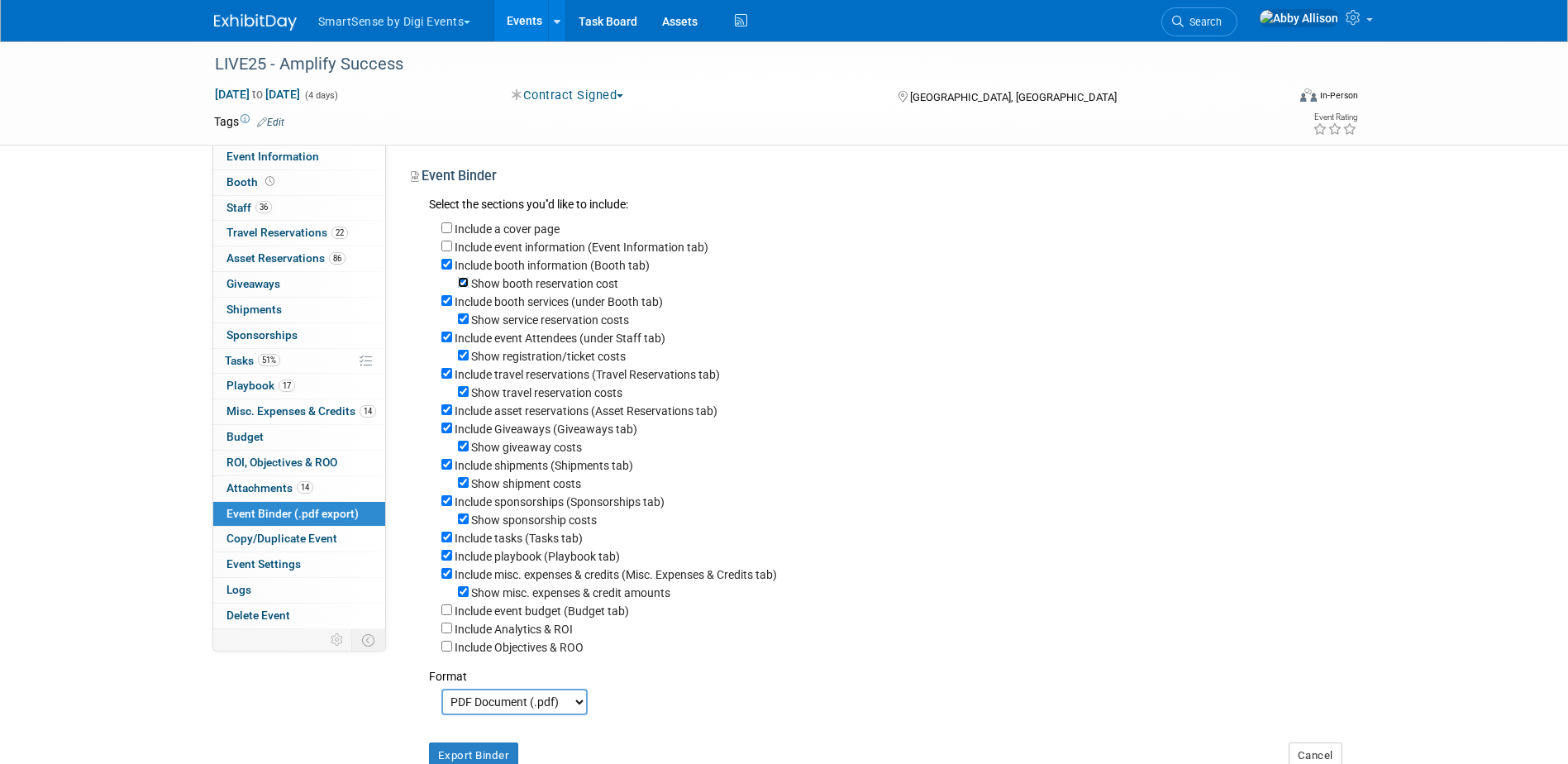
click at [462, 285] on input "Show booth reservation cost" at bounding box center [463, 282] width 11 height 11
checkbox input "false"
click at [449, 302] on input "Include booth services (under Booth tab)" at bounding box center [447, 301] width 11 height 11
checkbox input "false"
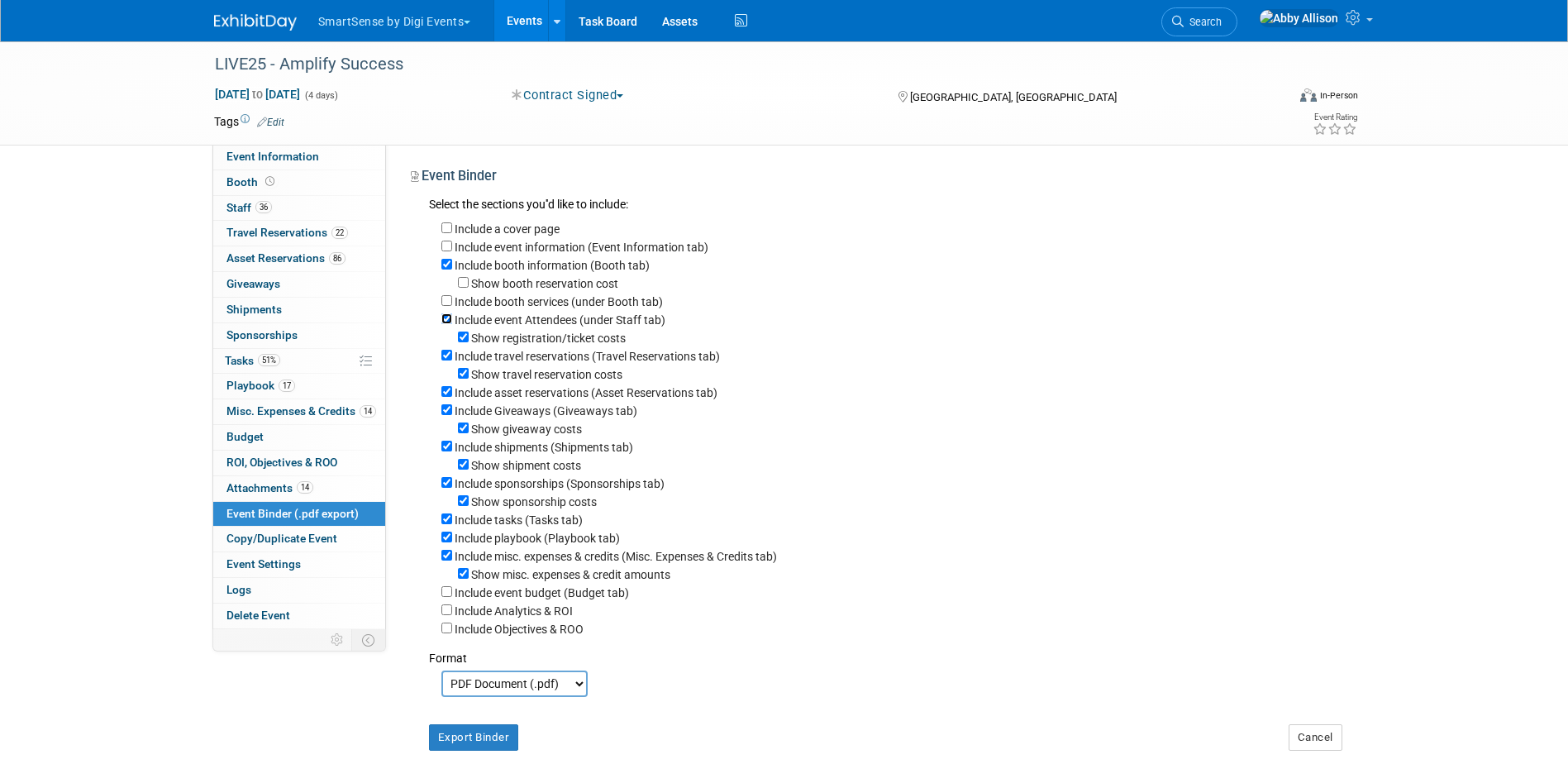
click at [449, 323] on input "Include event Attendees (under Staff tab)" at bounding box center [447, 318] width 11 height 11
checkbox input "false"
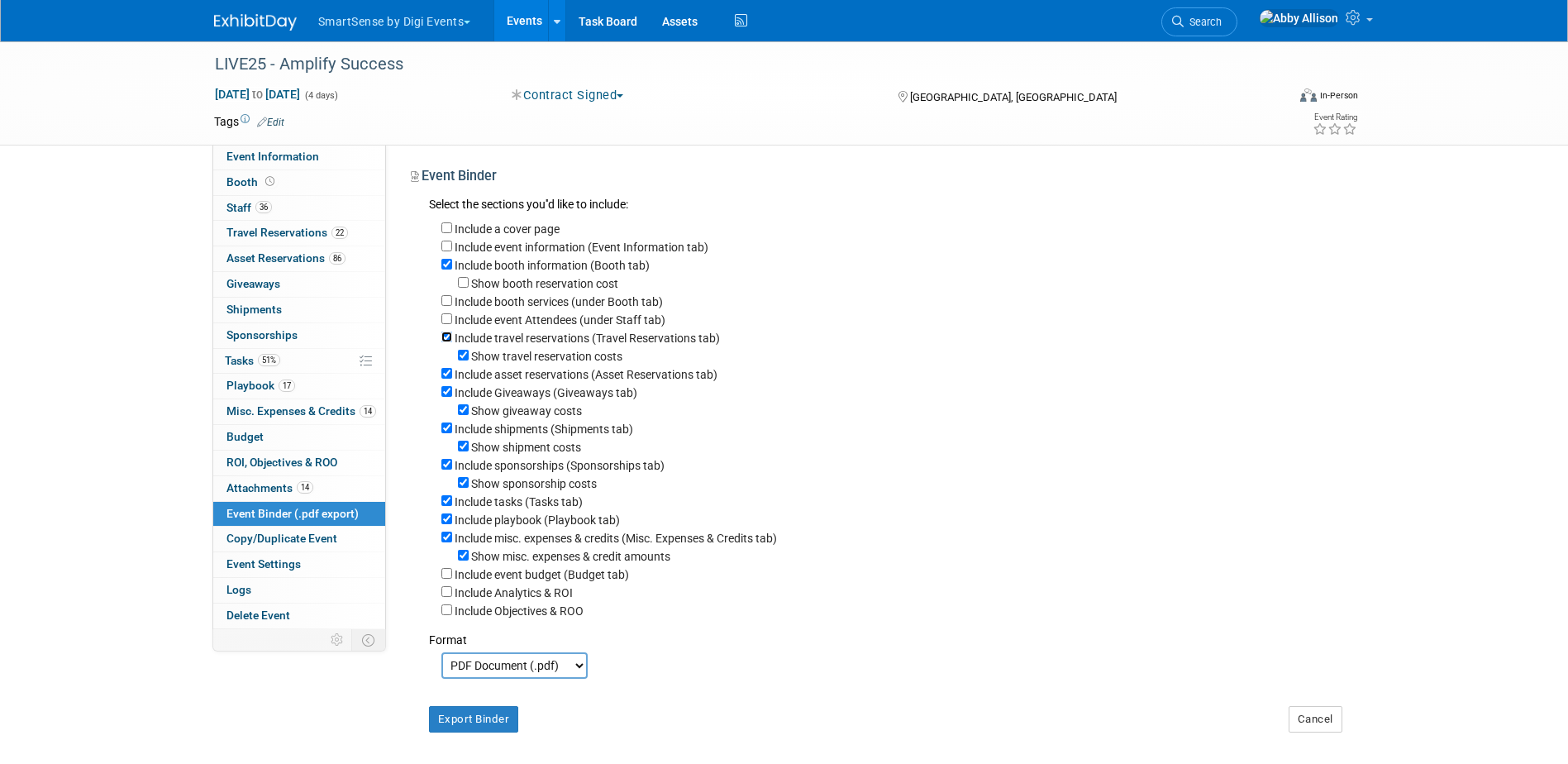
click at [449, 342] on input "Include travel reservations (Travel Reservations tab)" at bounding box center [447, 336] width 11 height 11
checkbox input "false"
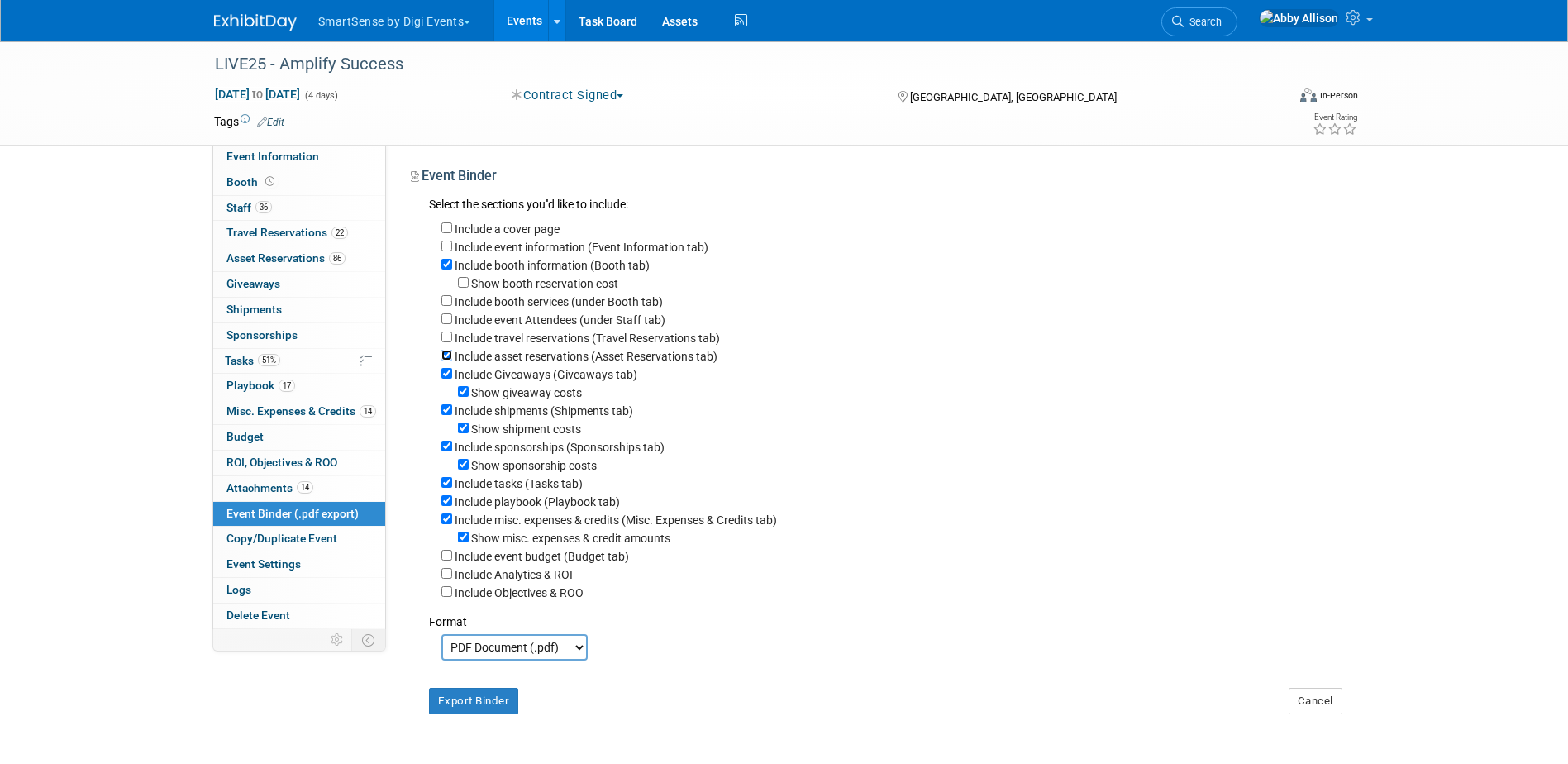
click at [447, 361] on input "Include asset reservations (Asset Reservations tab)" at bounding box center [447, 355] width 11 height 11
checkbox input "false"
click at [447, 376] on input "Include Giveaways (Giveaways tab)" at bounding box center [447, 373] width 11 height 11
checkbox input "false"
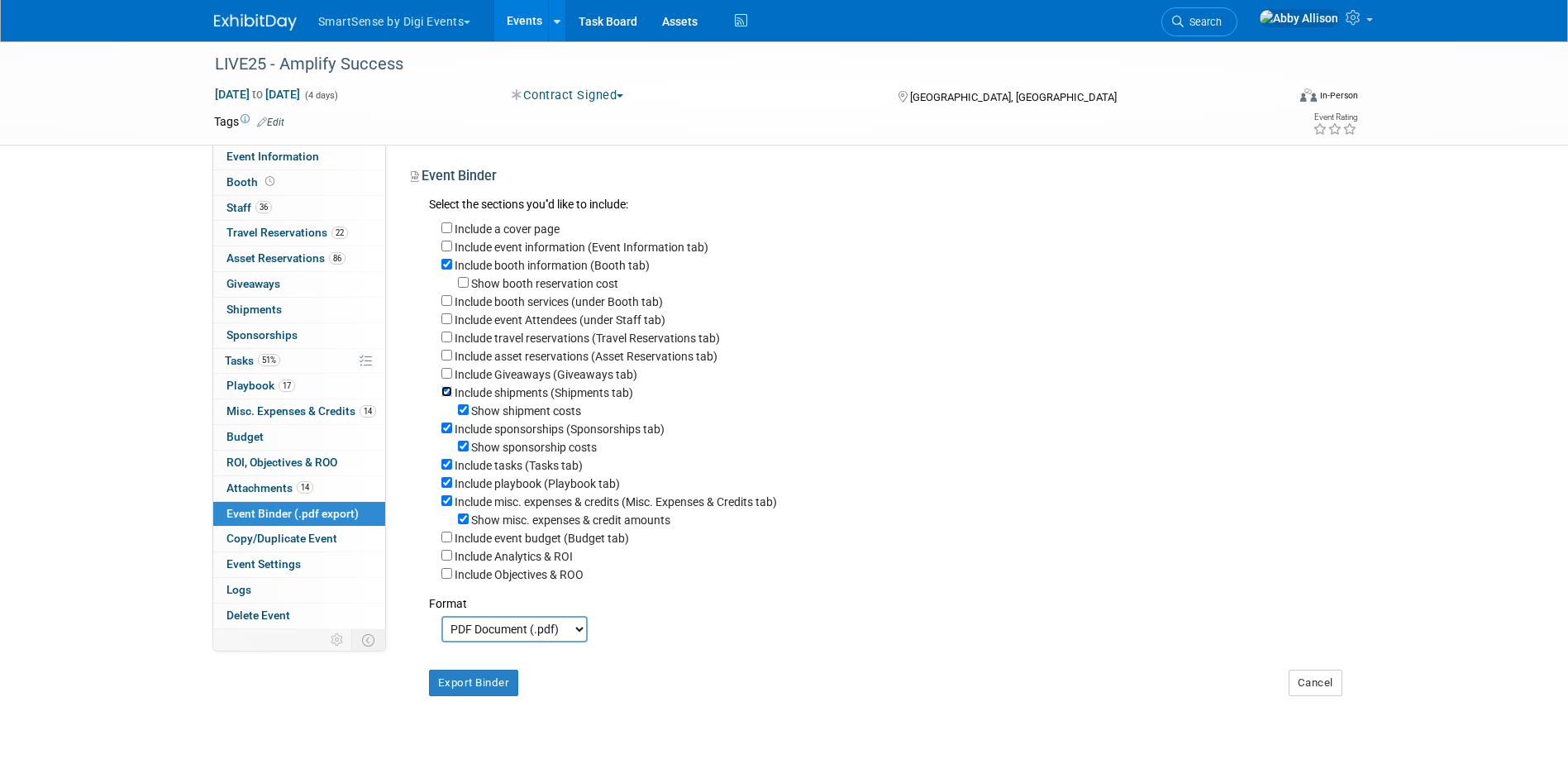
click at [442, 395] on input "Include shipments (Shipments tab)" at bounding box center [447, 391] width 11 height 11
checkbox input "false"
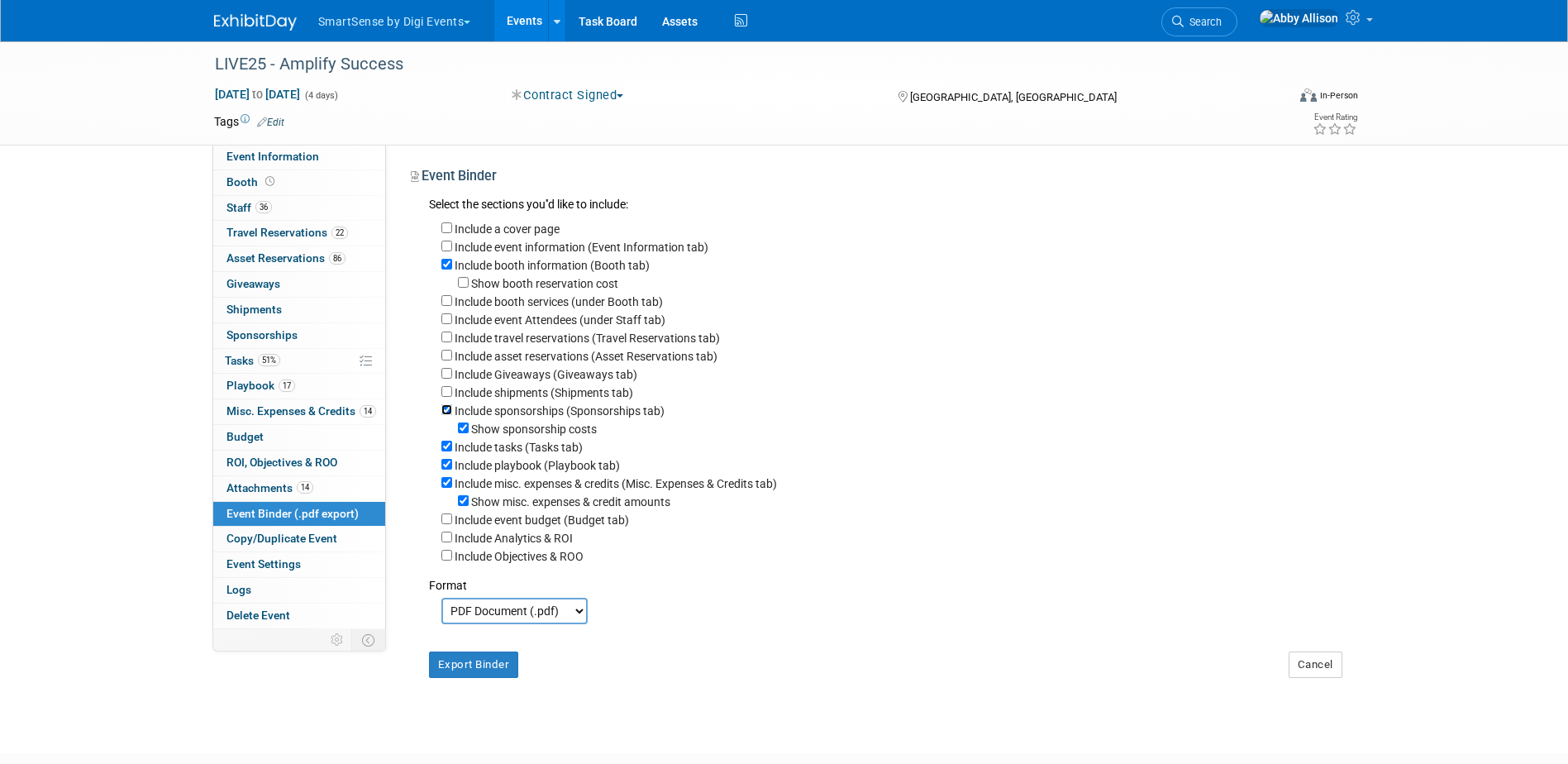
click at [445, 415] on input "Include sponsorships (Sponsorships tab)" at bounding box center [447, 409] width 11 height 11
checkbox input "false"
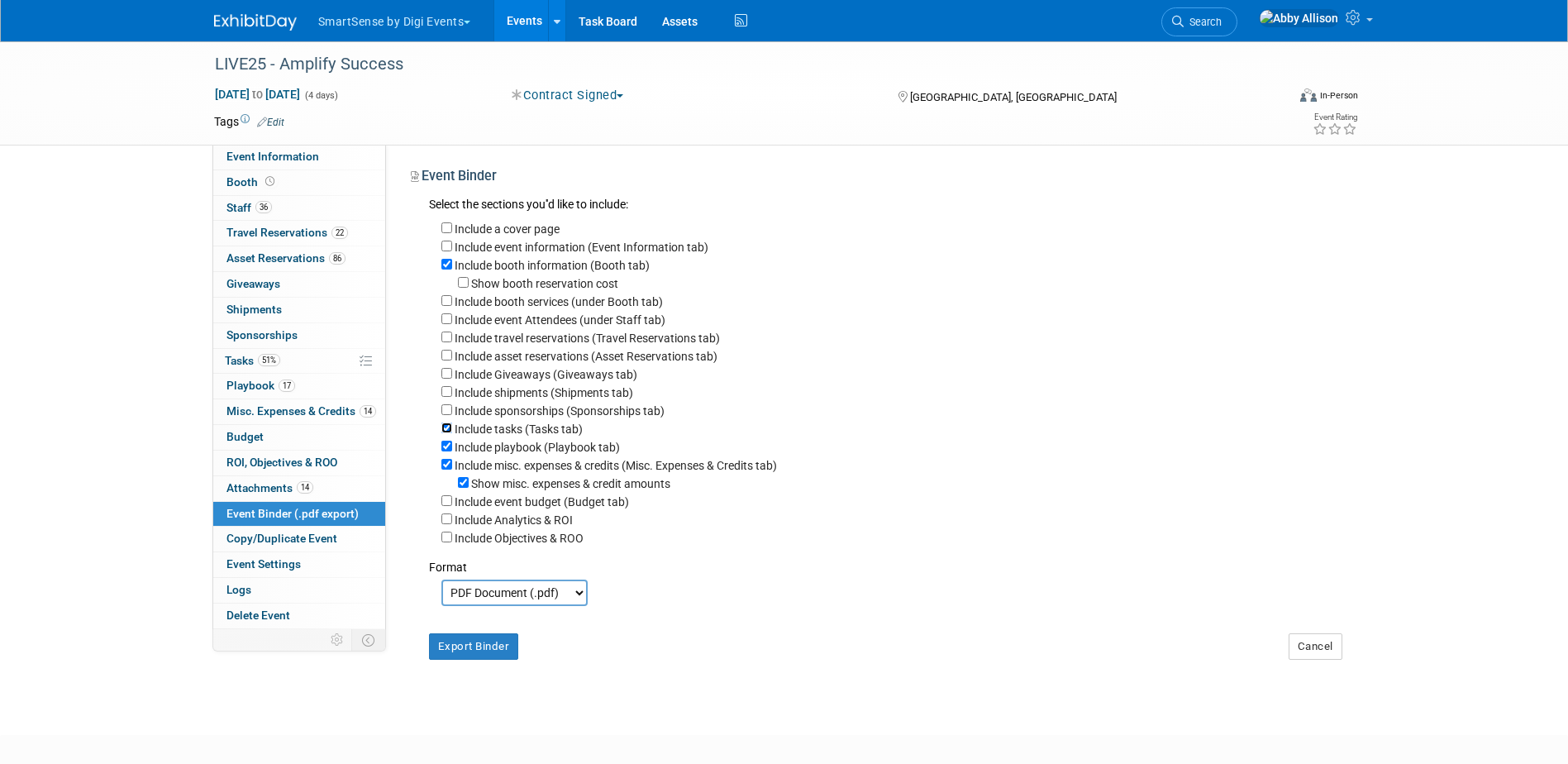
click at [446, 433] on input "Include tasks (Tasks tab)" at bounding box center [447, 428] width 11 height 11
checkbox input "false"
click at [442, 468] on div "Include misc. expenses & credits (Misc. Expenses & Credits tab)" at bounding box center [893, 464] width 901 height 18
click at [446, 470] on input "Include misc. expenses & credits (Misc. Expenses & Credits tab)" at bounding box center [447, 463] width 11 height 11
checkbox input "false"
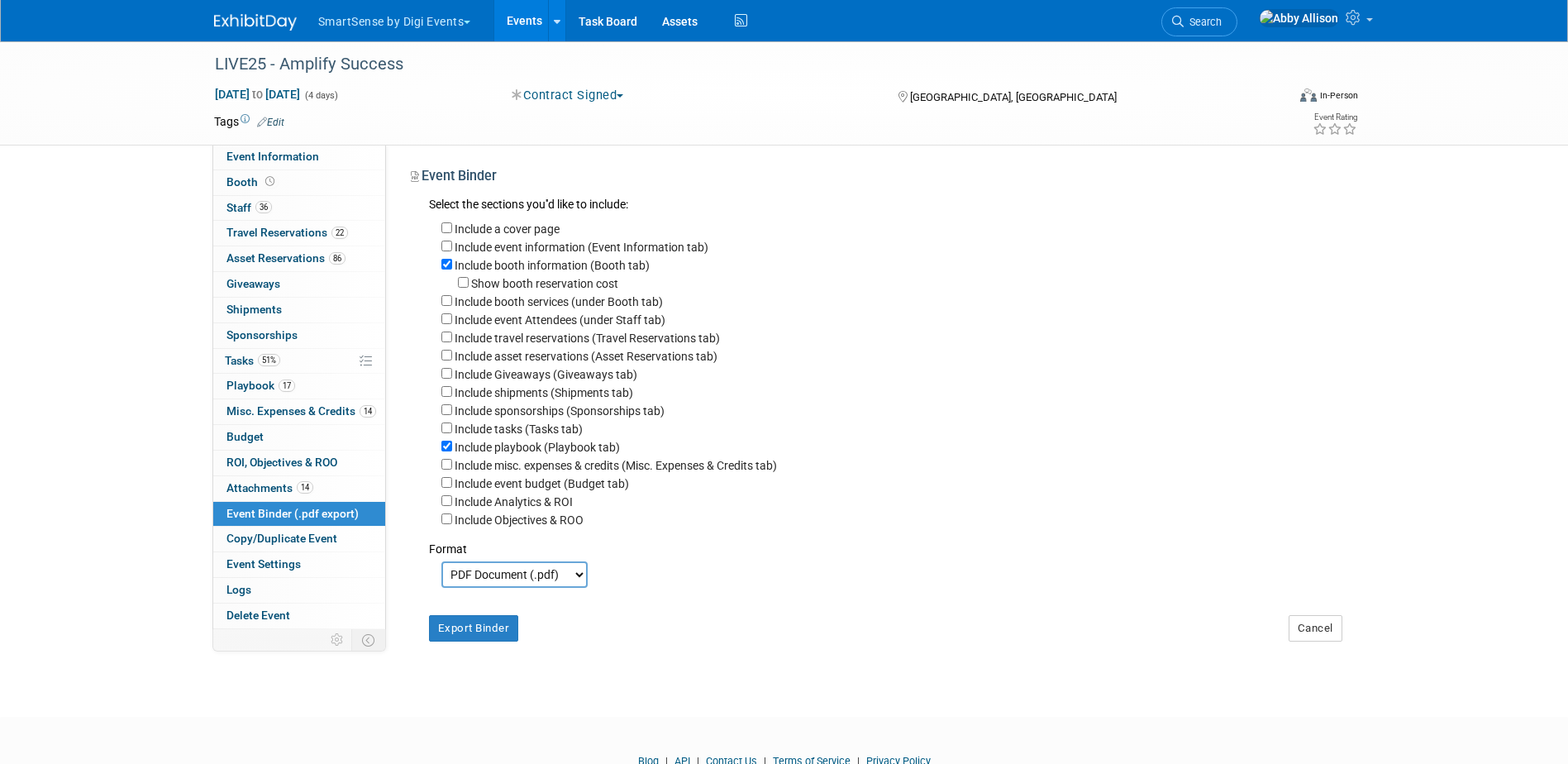
click at [504, 587] on select "PDF Document (.pdf) Microsoft Word (.docx)" at bounding box center [515, 574] width 146 height 26
select select "docx"
click at [442, 575] on select "PDF Document (.pdf) Microsoft Word (.docx)" at bounding box center [515, 574] width 146 height 26
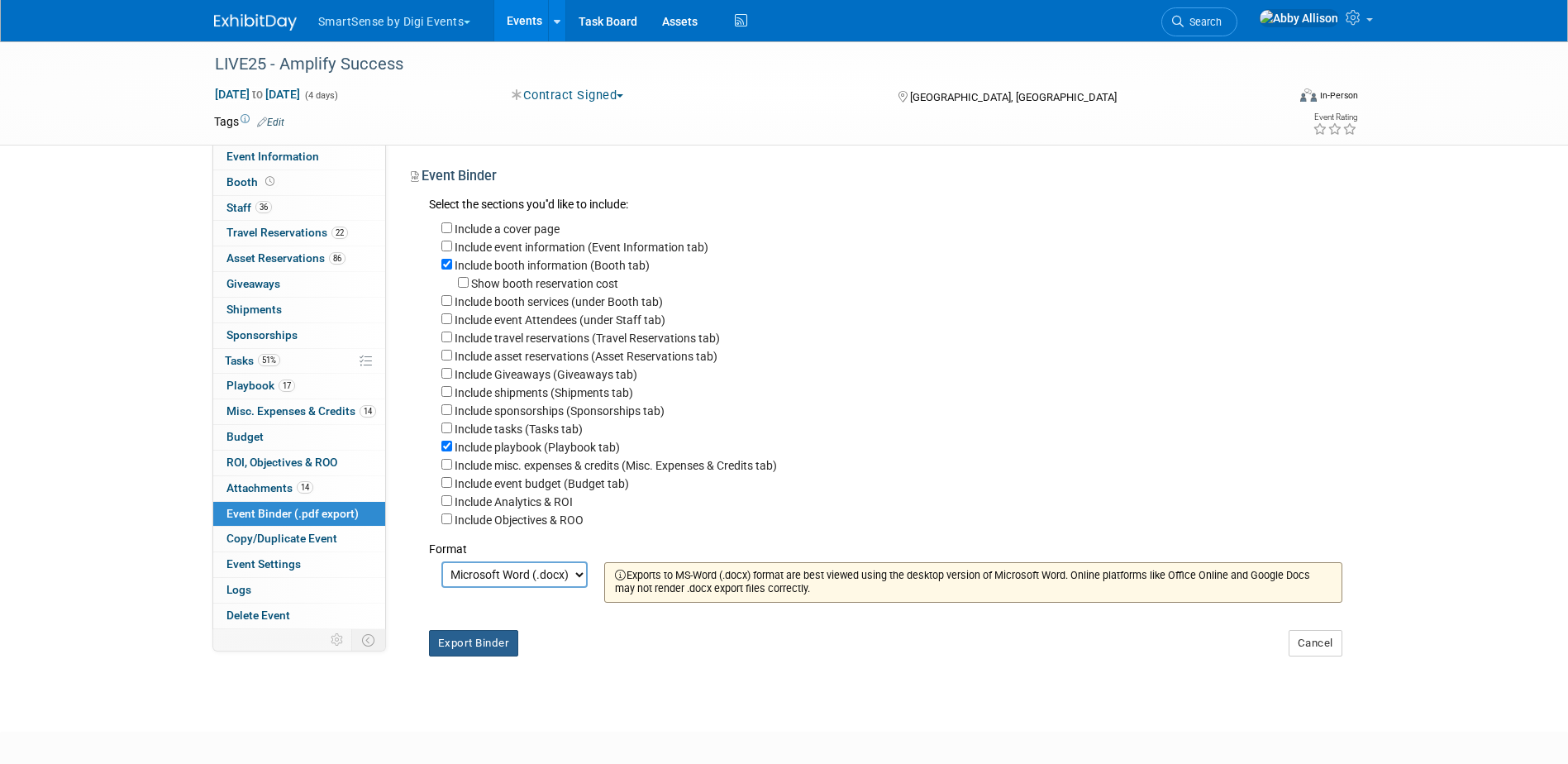
click at [478, 656] on button "Export Binder" at bounding box center [474, 643] width 90 height 26
click at [253, 177] on span "Booth" at bounding box center [252, 182] width 51 height 14
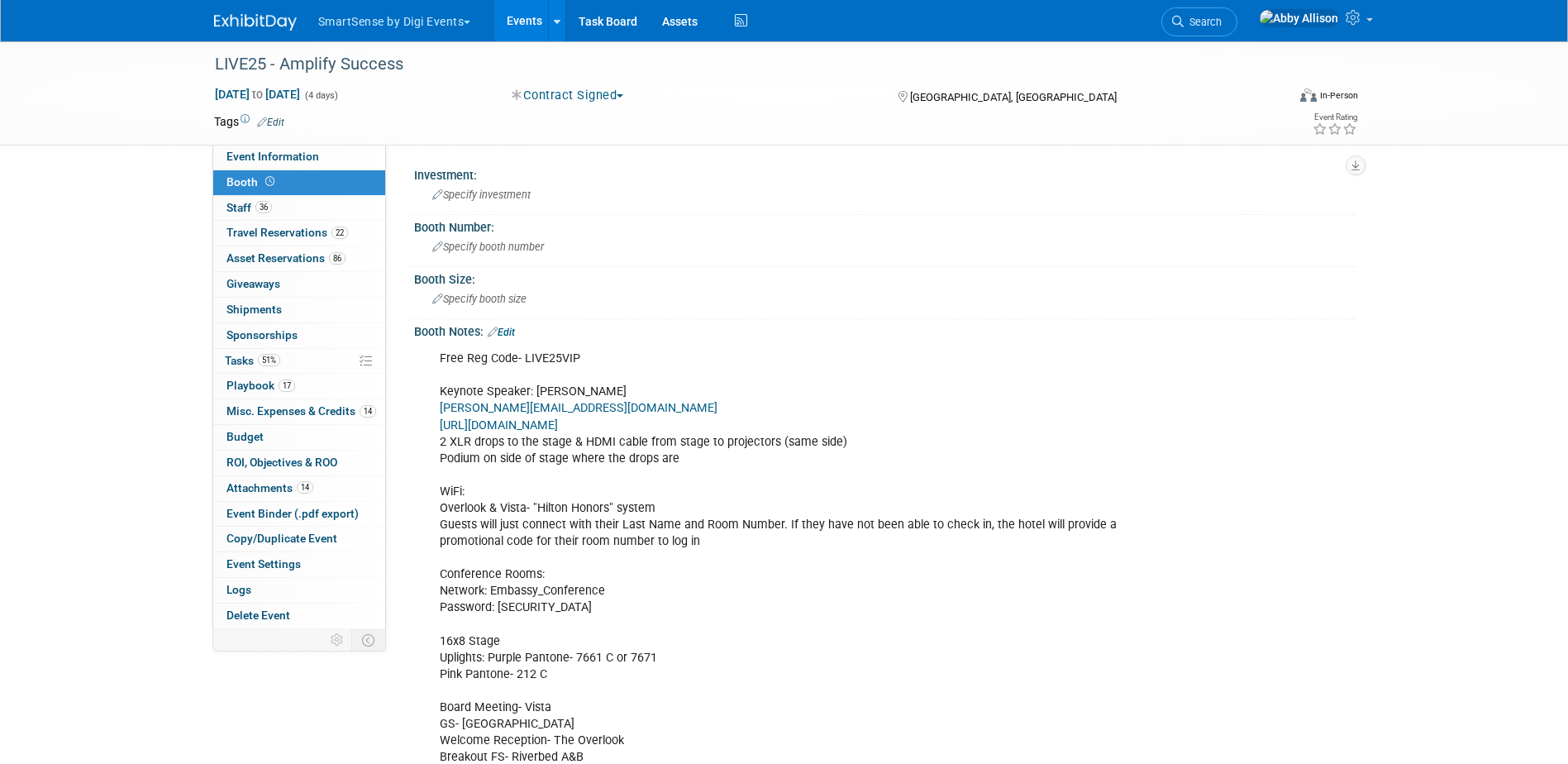
click at [511, 335] on link "Edit" at bounding box center [501, 333] width 27 height 12
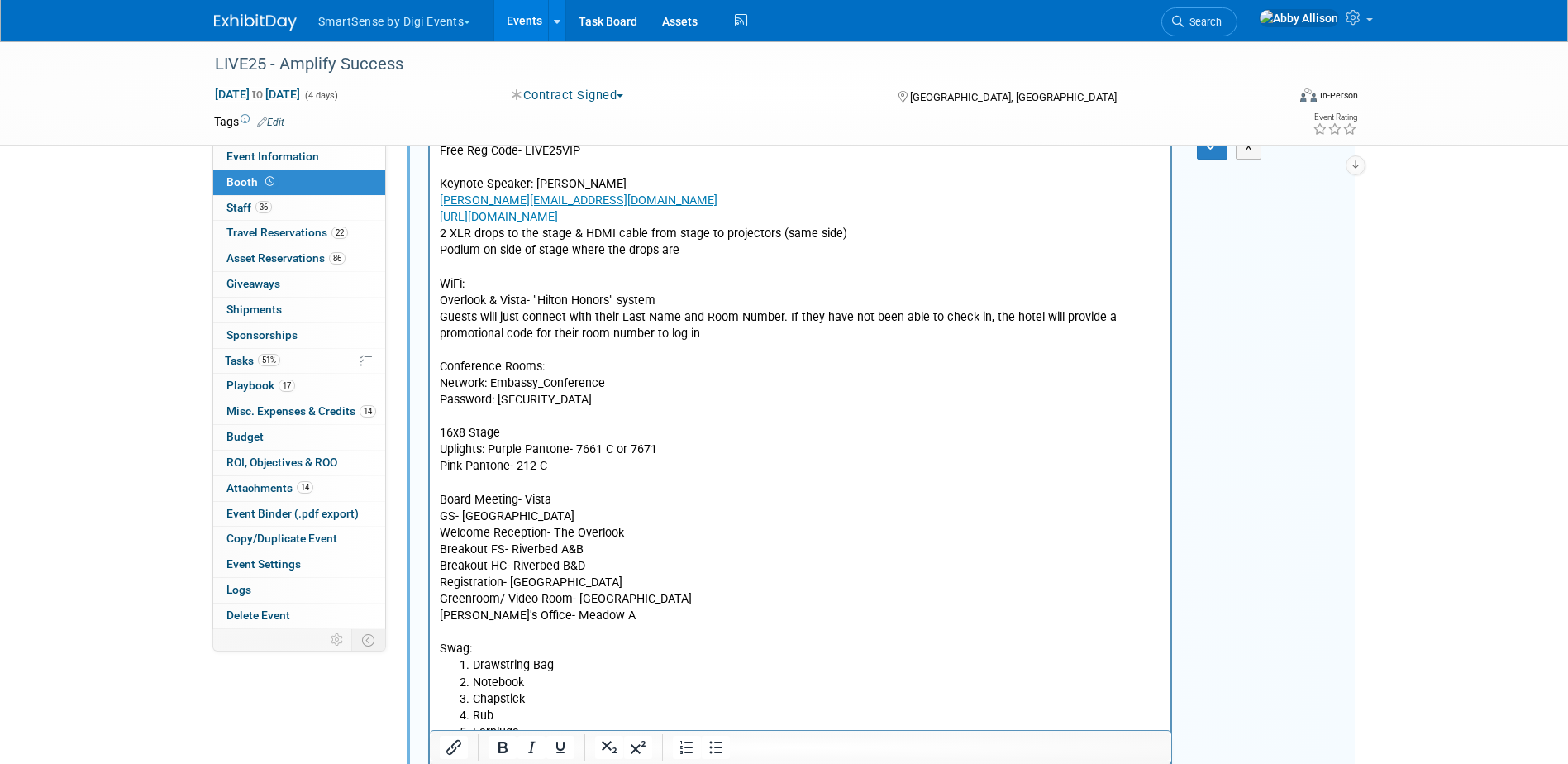
scroll to position [248, 0]
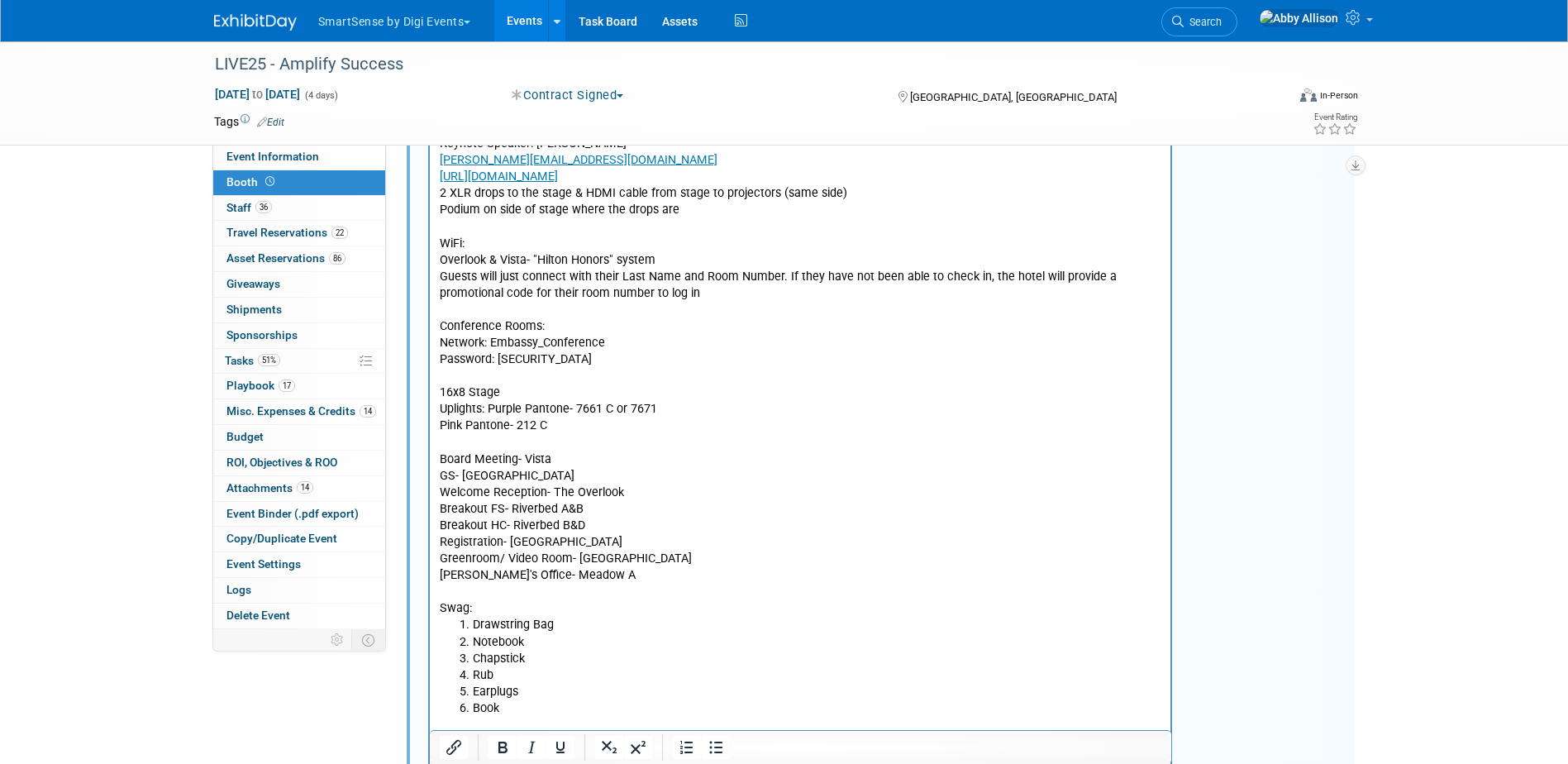
click at [498, 508] on p "Free Reg Code- LIVE25VIP Keynote Speaker: [PERSON_NAME][EMAIL_ADDRESS][DOMAIN_N…" at bounding box center [800, 360] width 723 height 515
click at [503, 524] on p "Free Reg Code- LIVE25VIP Keynote Speaker: [PERSON_NAME][EMAIL_ADDRESS][DOMAIN_N…" at bounding box center [800, 360] width 723 height 515
click at [566, 524] on p "Free Reg Code- LIVE25VIP Keynote Speaker: [PERSON_NAME][EMAIL_ADDRESS][DOMAIN_N…" at bounding box center [800, 360] width 723 height 515
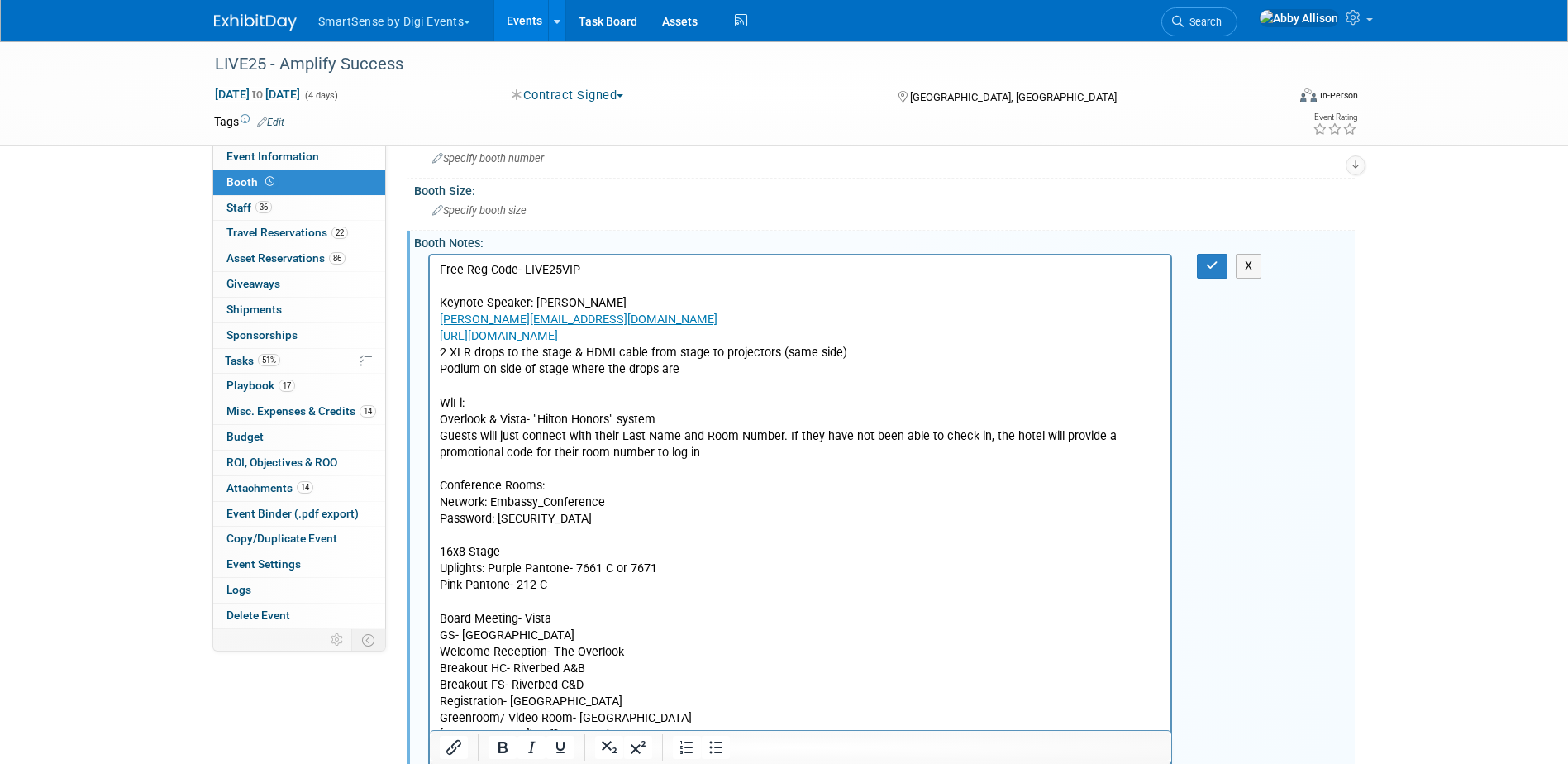
scroll to position [82, 0]
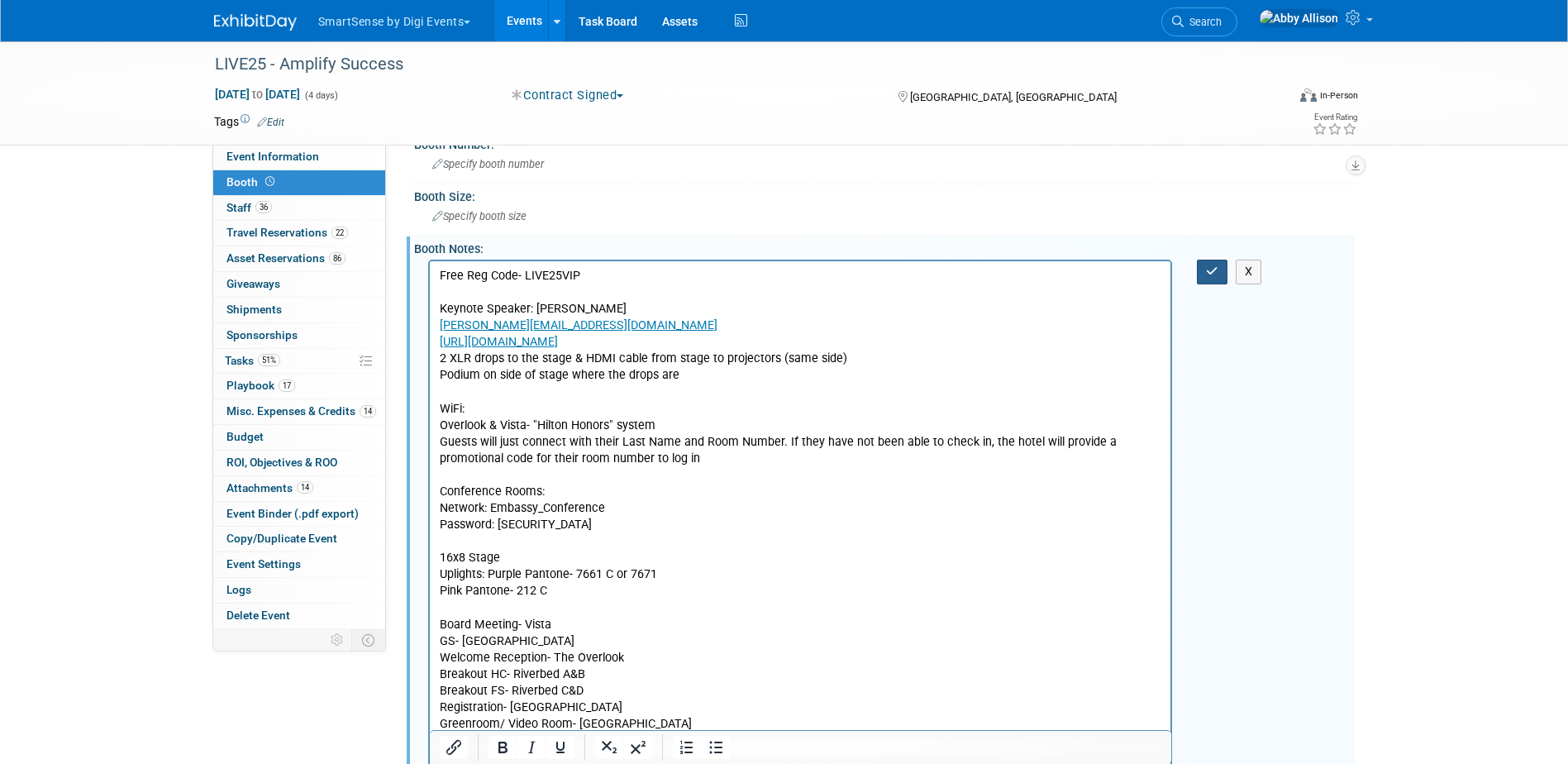
click at [1209, 278] on button "button" at bounding box center [1212, 271] width 31 height 24
